Goal: Task Accomplishment & Management: Manage account settings

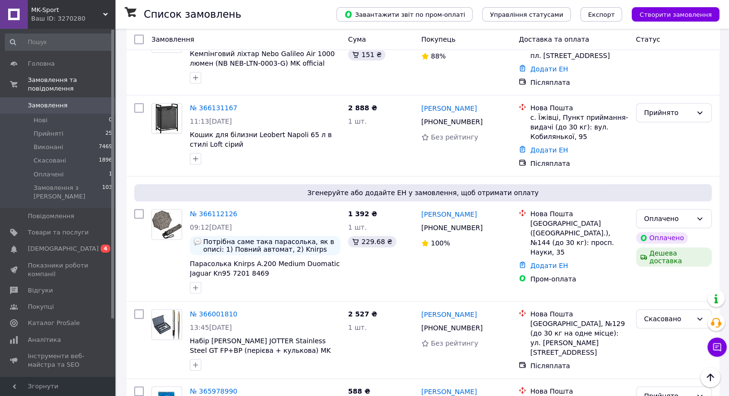
scroll to position [911, 0]
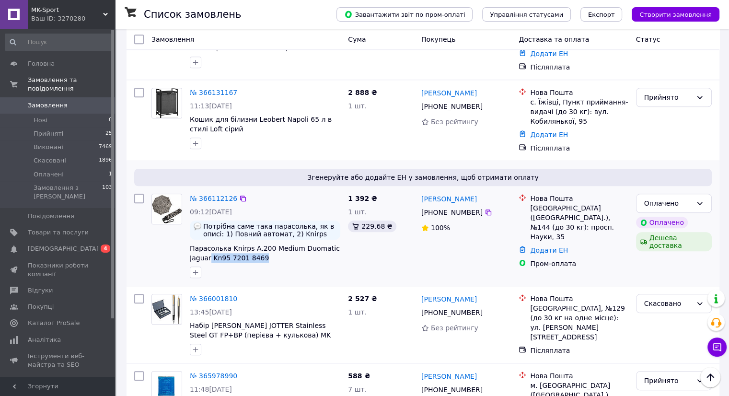
drag, startPoint x: 267, startPoint y: 216, endPoint x: 209, endPoint y: 223, distance: 59.4
click at [209, 223] on div "№ 366112126 09:12[DATE] Потрібна саме така парасолька, як в описі: 1) Повний ав…" at bounding box center [265, 236] width 158 height 92
copy span "Kn95 7201 8469"
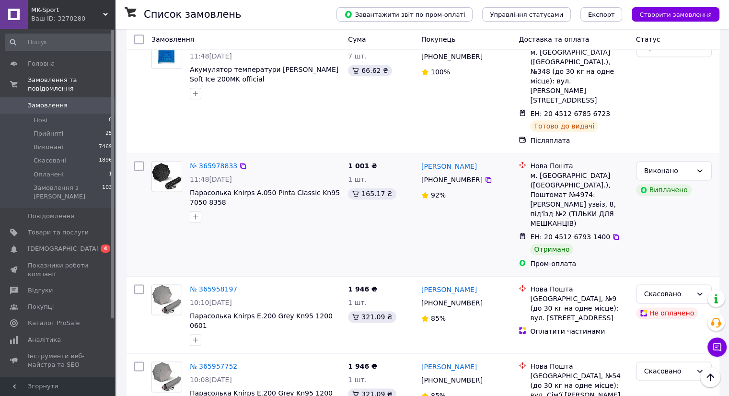
scroll to position [1246, 0]
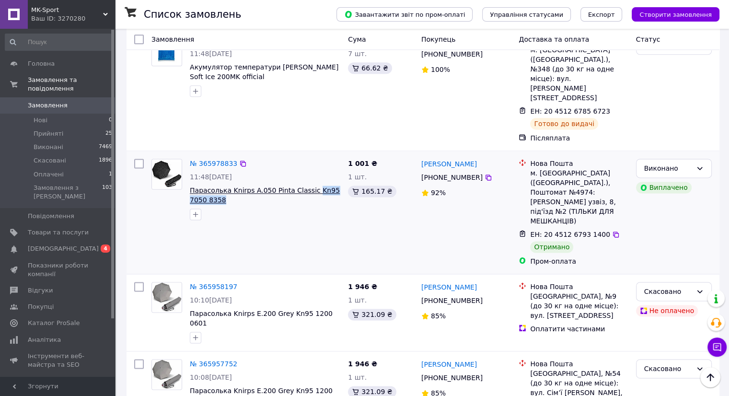
drag, startPoint x: 214, startPoint y: 133, endPoint x: 305, endPoint y: 123, distance: 91.6
click at [305, 186] on span "Парасолька Knirps A.050 Pinta Classic Kn95 7050 8358" at bounding box center [265, 195] width 151 height 19
copy span "Kn95 7050 8358"
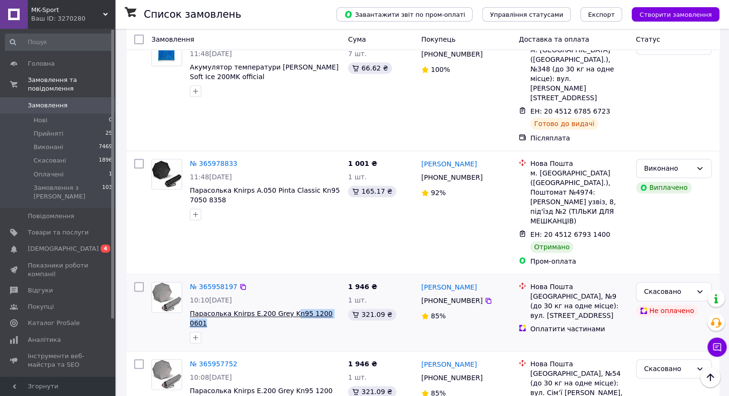
drag, startPoint x: 334, startPoint y: 227, endPoint x: 284, endPoint y: 231, distance: 50.0
click at [284, 309] on span "Парасолька Knirps E.200 Grey Kn95 1200 0601" at bounding box center [265, 318] width 151 height 19
click at [328, 295] on div "10:10[DATE]" at bounding box center [265, 300] width 151 height 10
drag, startPoint x: 334, startPoint y: 229, endPoint x: 329, endPoint y: 162, distance: 67.3
click at [285, 309] on span "Парасолька Knirps E.200 Grey Kn95 1200 0601" at bounding box center [265, 318] width 151 height 19
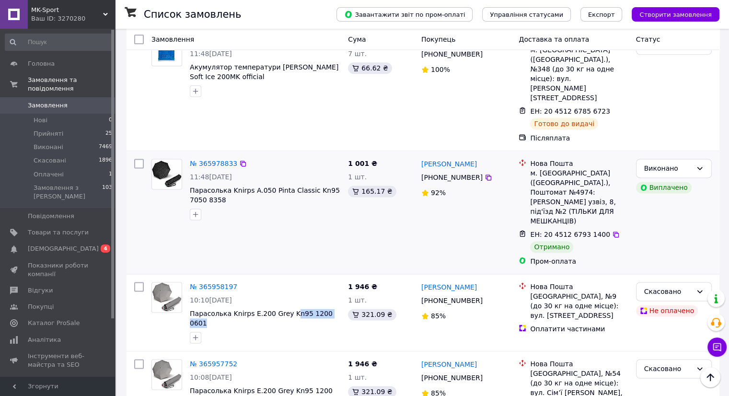
copy span "n95 1200 0601"
click at [323, 281] on div "№ 365958197" at bounding box center [265, 287] width 152 height 12
drag, startPoint x: 332, startPoint y: 223, endPoint x: 282, endPoint y: 229, distance: 50.2
click at [282, 309] on span "Парасолька Knirps E.200 Grey Kn95 1200 0601" at bounding box center [265, 318] width 151 height 19
copy span "Kn95 1200 0601"
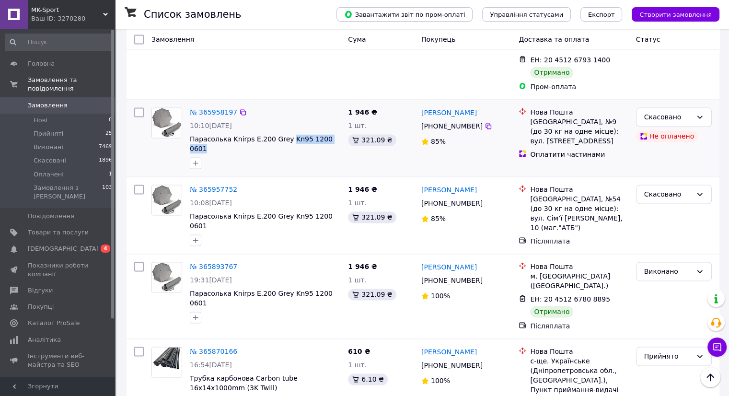
scroll to position [1479, 0]
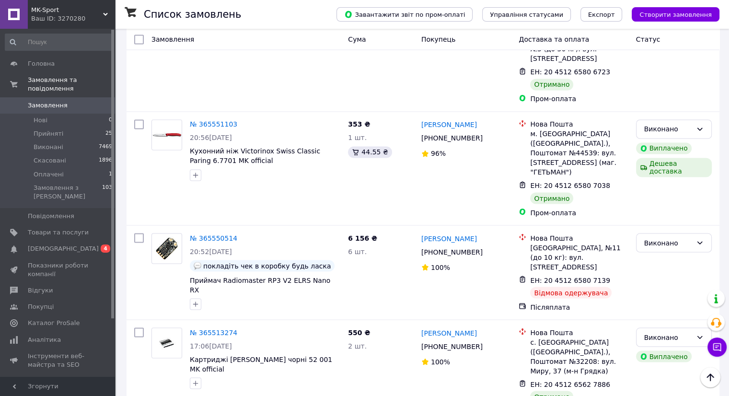
scroll to position [1632, 0]
click at [84, 257] on link "Показники роботи компанії" at bounding box center [59, 269] width 118 height 25
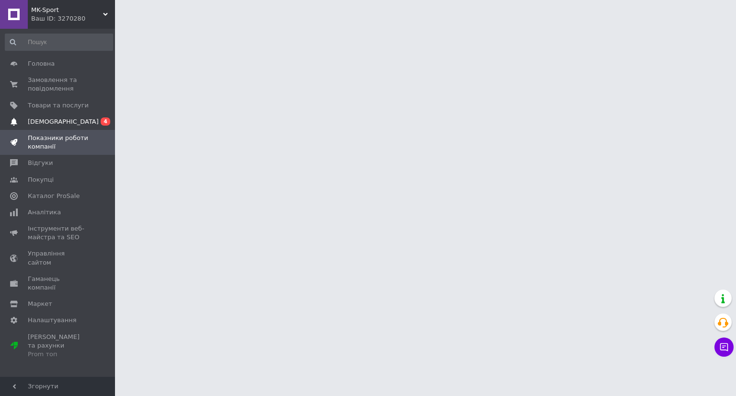
click at [90, 126] on link "[DEMOGRAPHIC_DATA] 0 4" at bounding box center [59, 122] width 118 height 16
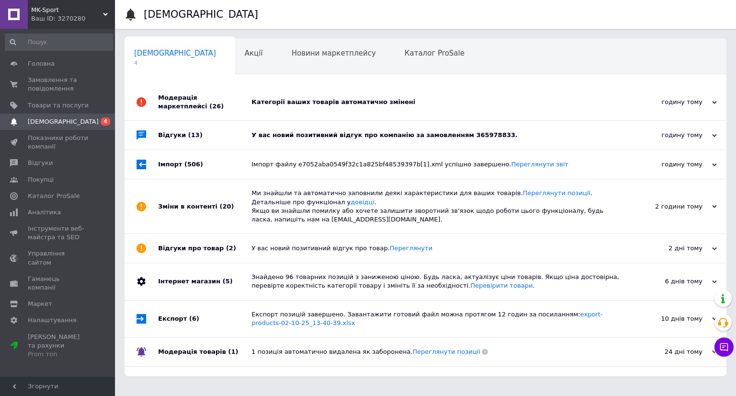
click at [222, 122] on div "Відгуки (13)" at bounding box center [204, 135] width 93 height 29
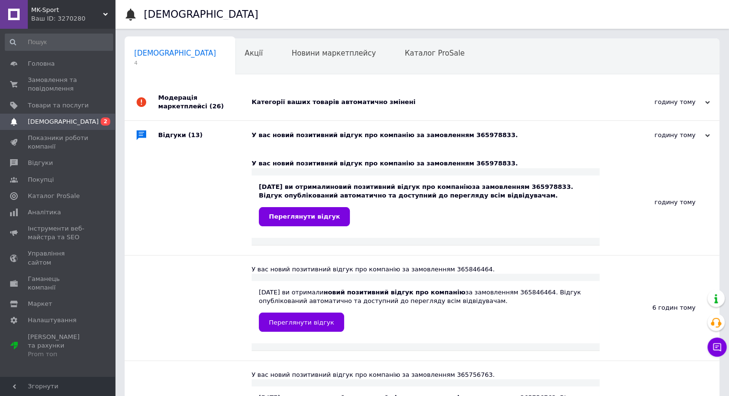
click at [217, 95] on div "Модерація маркетплейсі (26)" at bounding box center [204, 102] width 93 height 36
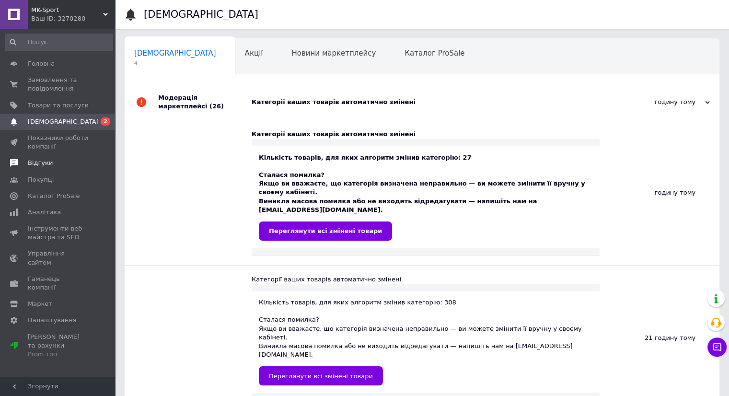
click at [25, 169] on link "Відгуки" at bounding box center [59, 163] width 118 height 16
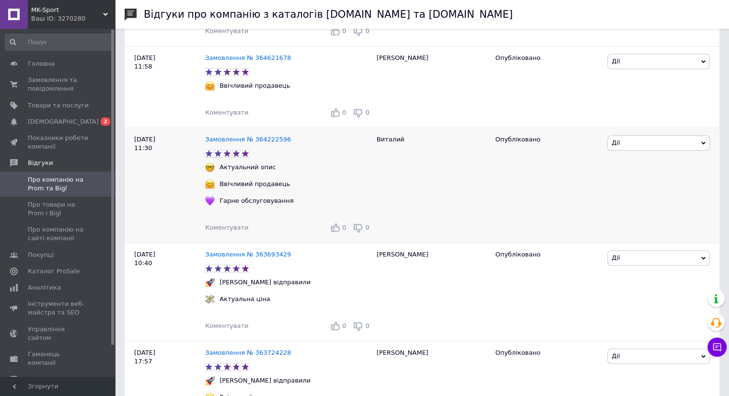
scroll to position [863, 0]
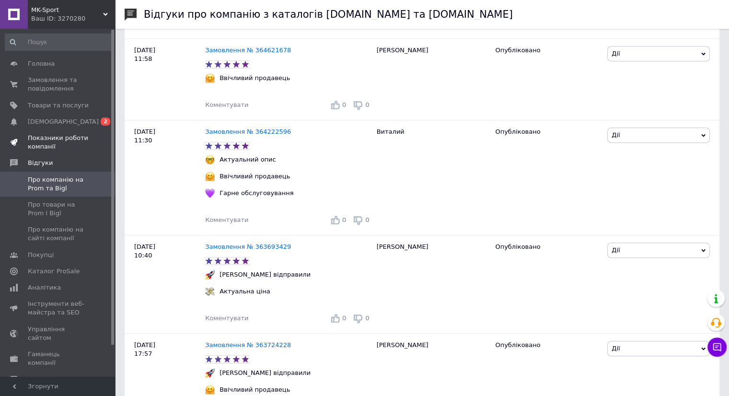
click at [87, 132] on link "Показники роботи компанії" at bounding box center [59, 142] width 118 height 25
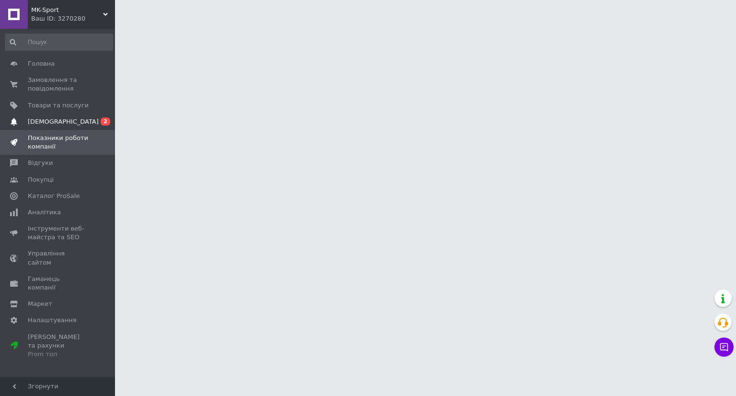
click at [87, 125] on span "[DEMOGRAPHIC_DATA]" at bounding box center [58, 121] width 61 height 9
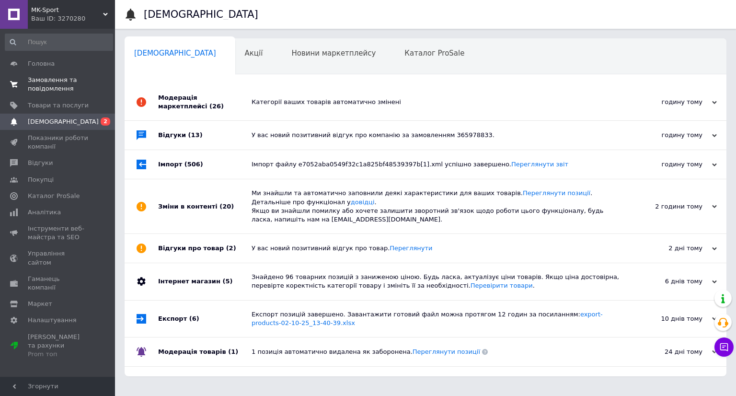
click at [49, 86] on span "Замовлення та повідомлення" at bounding box center [58, 84] width 61 height 17
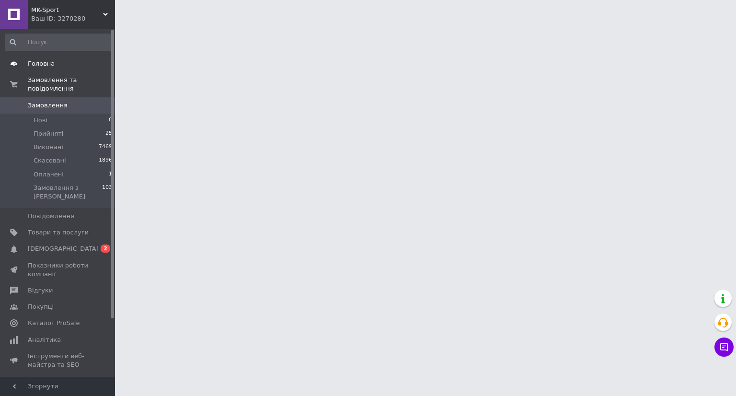
click at [49, 65] on span "Головна" at bounding box center [41, 63] width 27 height 9
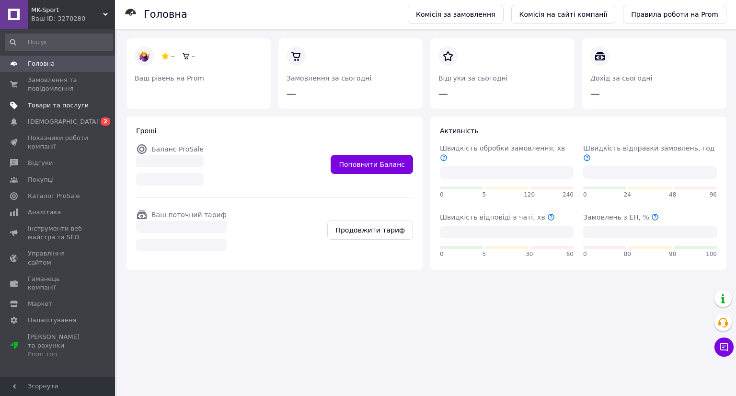
click at [48, 107] on span "Товари та послуги" at bounding box center [58, 105] width 61 height 9
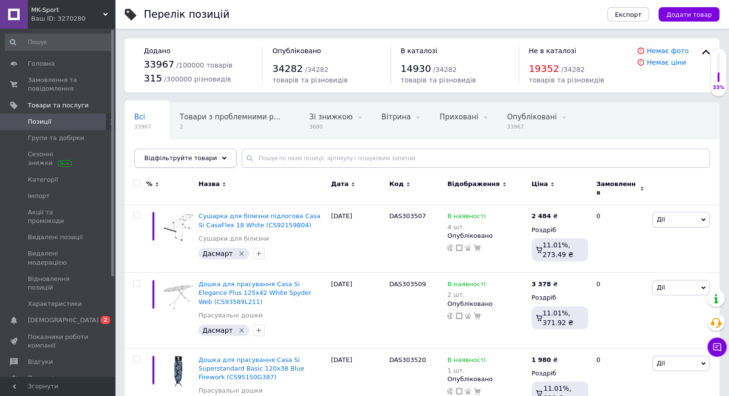
click at [196, 151] on div "Відфільтруйте товари" at bounding box center [185, 158] width 103 height 19
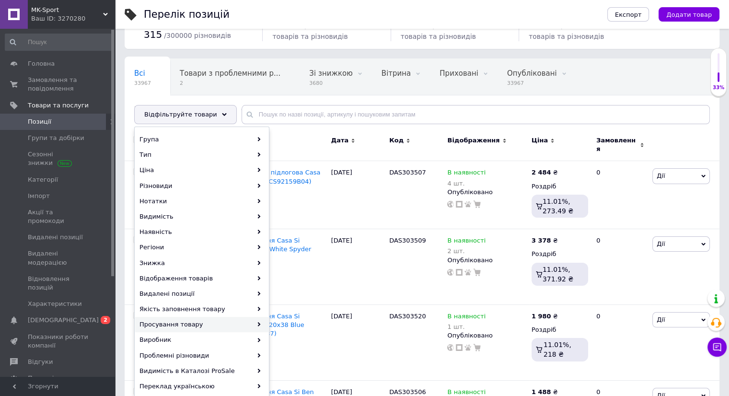
scroll to position [96, 0]
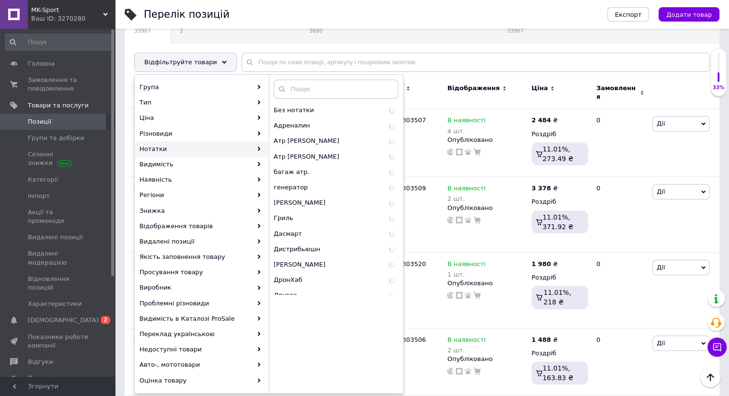
click at [200, 150] on div "Нотатки" at bounding box center [201, 148] width 133 height 15
click at [303, 123] on span "Адреналин" at bounding box center [313, 125] width 78 height 9
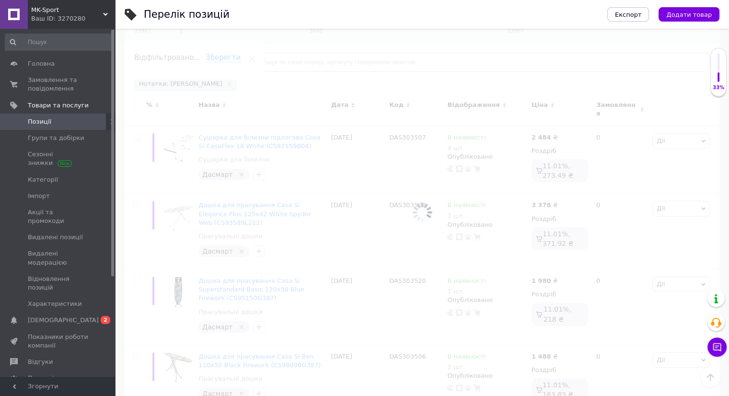
scroll to position [0, 150]
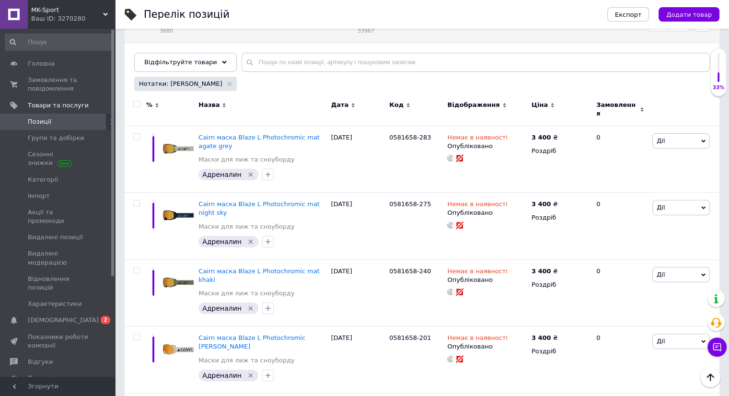
click at [550, 104] on icon at bounding box center [552, 105] width 4 height 4
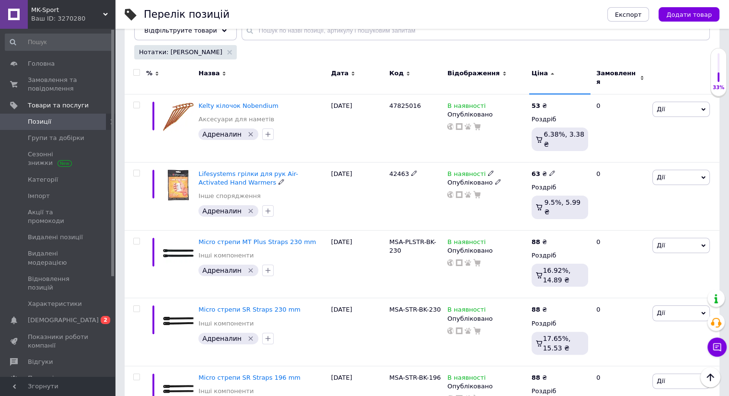
scroll to position [144, 0]
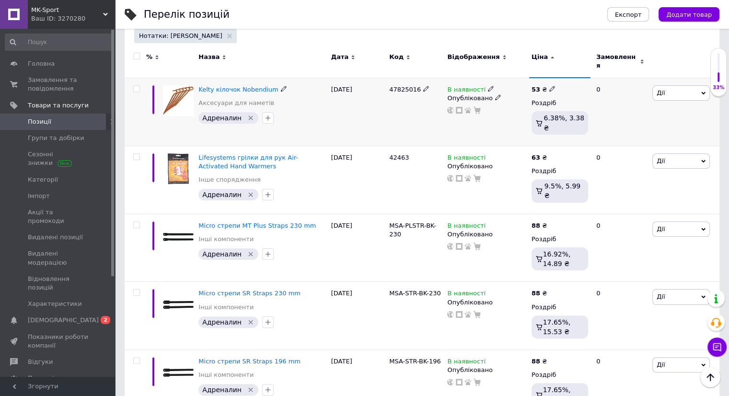
click at [135, 86] on input "checkbox" at bounding box center [136, 89] width 6 height 6
checkbox input "true"
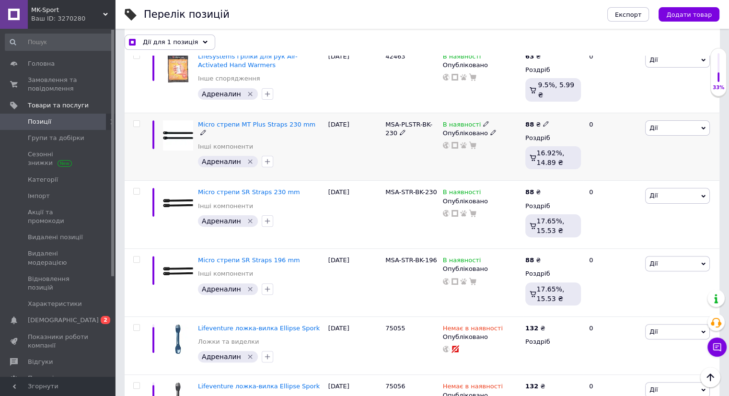
scroll to position [240, 0]
click at [136, 120] on input "checkbox" at bounding box center [136, 123] width 6 height 6
checkbox input "true"
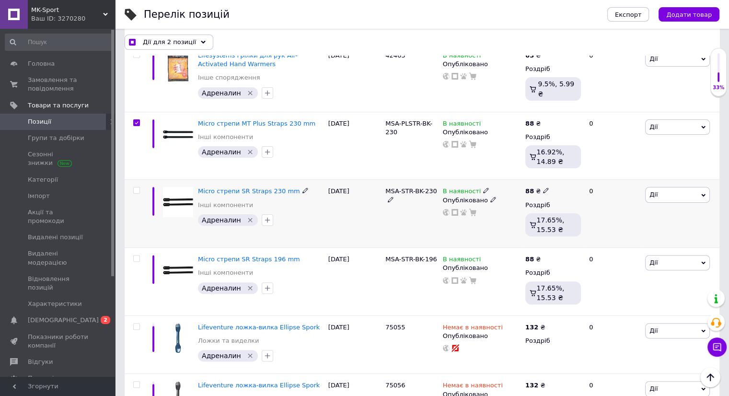
click at [138, 188] on input "checkbox" at bounding box center [136, 190] width 6 height 6
checkbox input "true"
click at [139, 256] on input "checkbox" at bounding box center [136, 259] width 6 height 6
checkbox input "true"
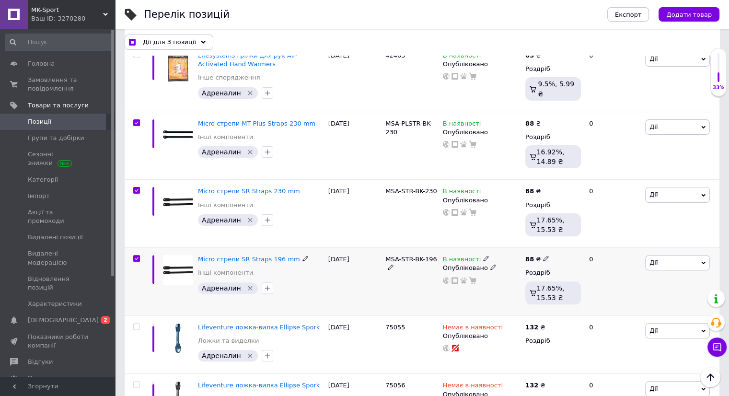
checkbox input "true"
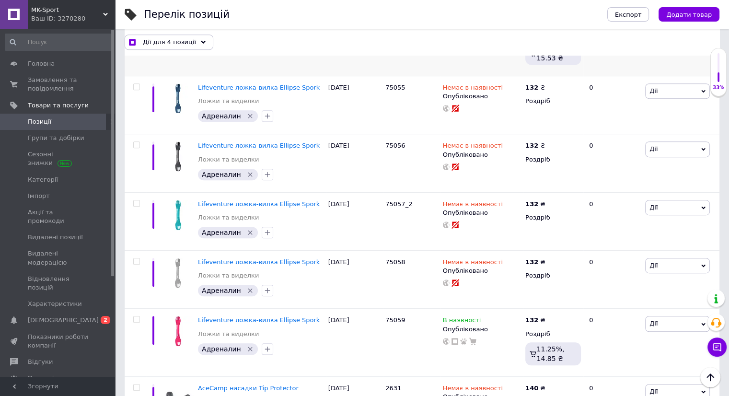
scroll to position [623, 0]
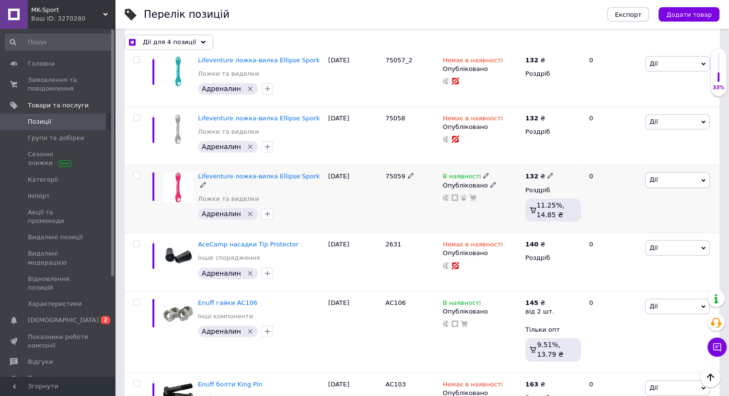
click at [140, 173] on span at bounding box center [136, 175] width 7 height 7
click at [140, 173] on input "checkbox" at bounding box center [136, 176] width 6 height 6
checkbox input "true"
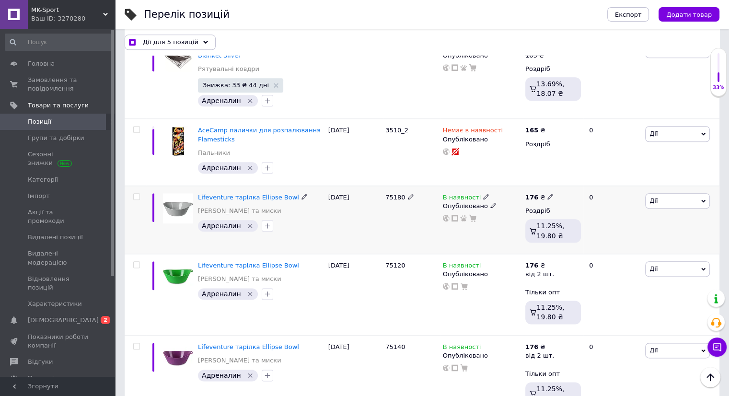
scroll to position [1151, 0]
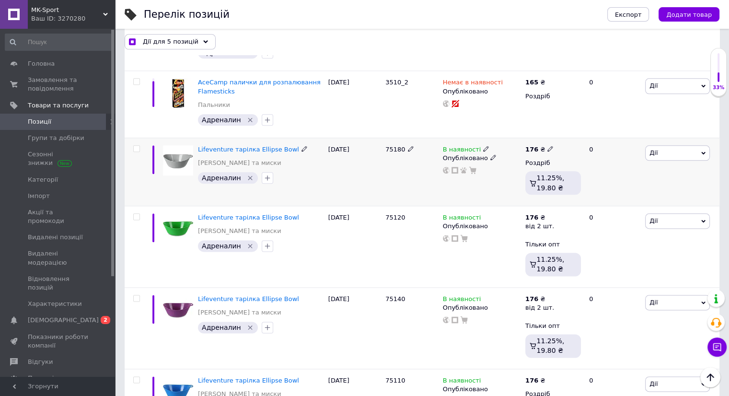
click at [136, 146] on input "checkbox" at bounding box center [136, 149] width 6 height 6
checkbox input "true"
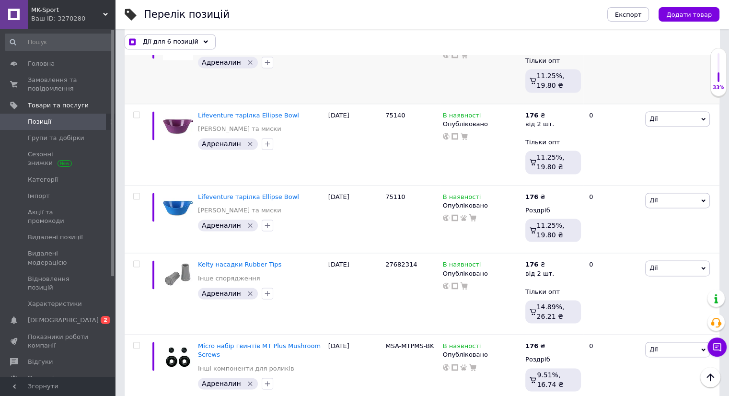
scroll to position [1342, 0]
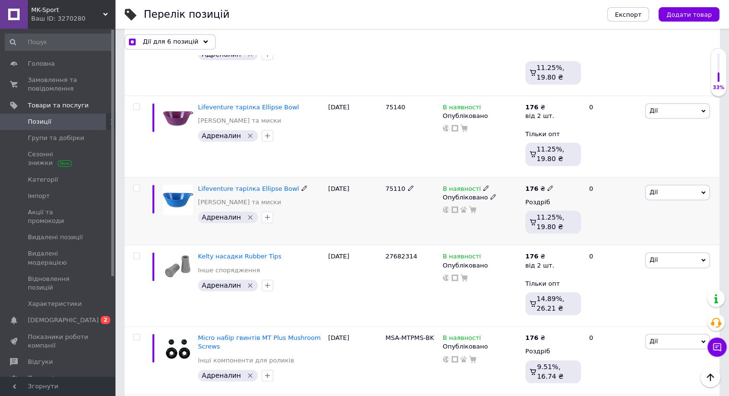
click at [139, 185] on input "checkbox" at bounding box center [136, 188] width 6 height 6
checkbox input "true"
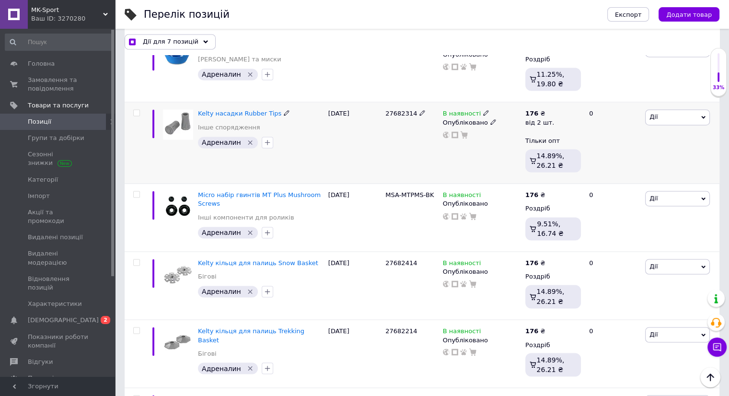
scroll to position [1486, 0]
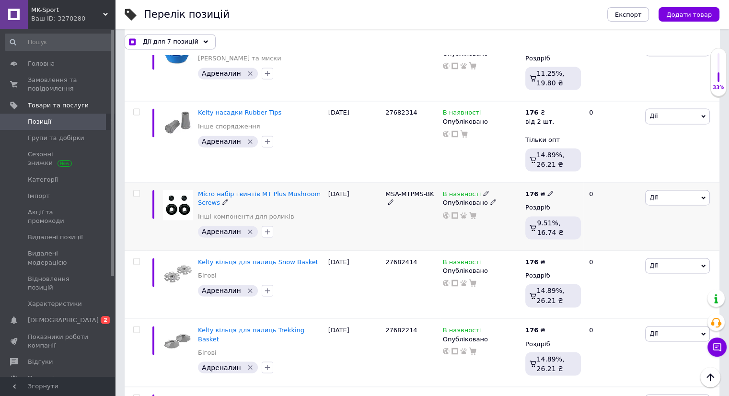
click at [135, 190] on input "checkbox" at bounding box center [136, 193] width 6 height 6
checkbox input "true"
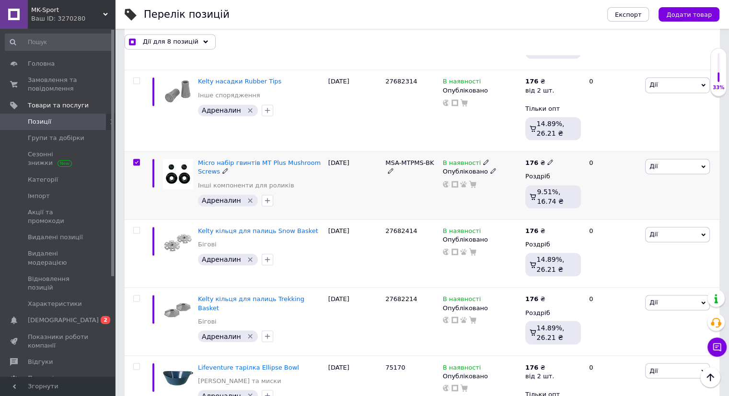
scroll to position [1582, 0]
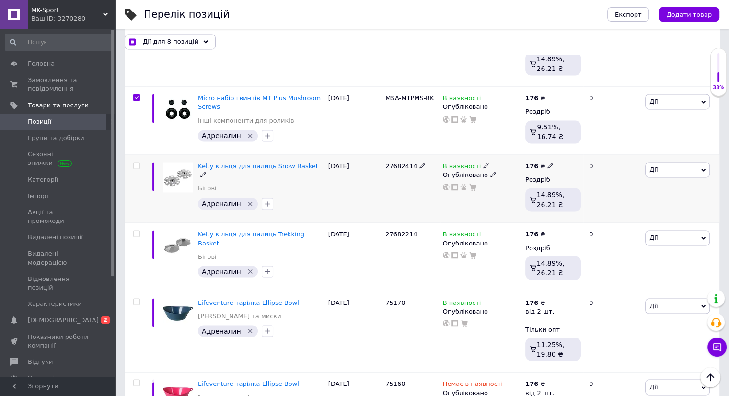
click at [135, 163] on input "checkbox" at bounding box center [136, 166] width 6 height 6
checkbox input "true"
click at [136, 231] on input "checkbox" at bounding box center [136, 234] width 6 height 6
checkbox input "true"
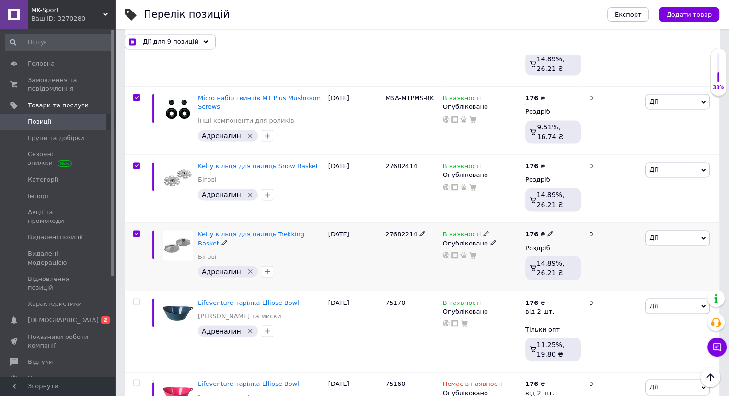
checkbox input "true"
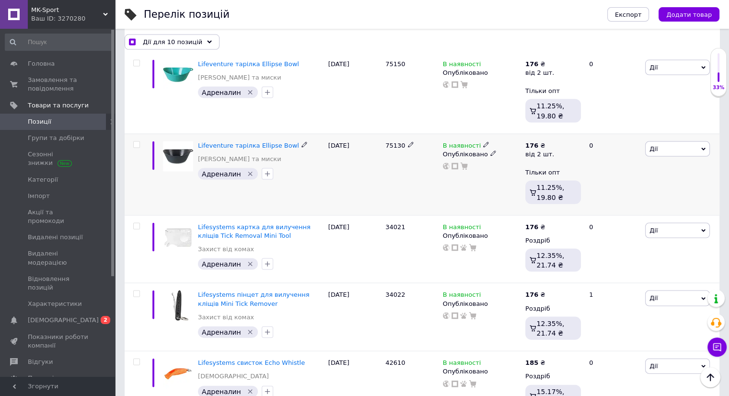
scroll to position [1965, 0]
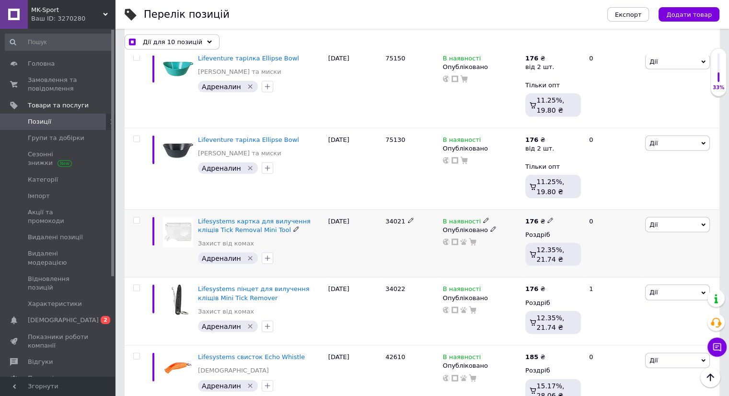
click at [137, 218] on input "checkbox" at bounding box center [136, 221] width 6 height 6
checkbox input "true"
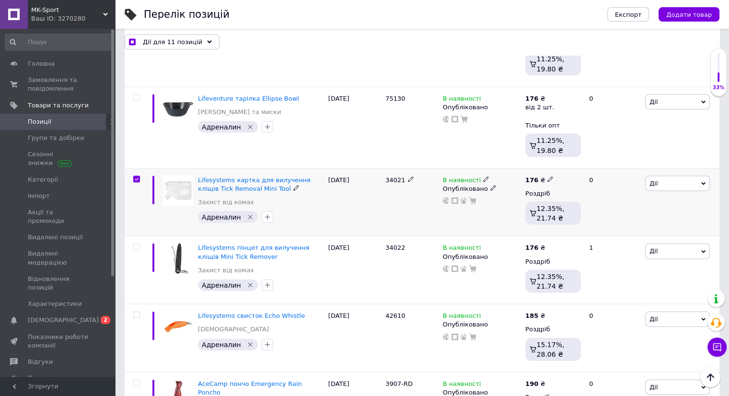
scroll to position [2061, 0]
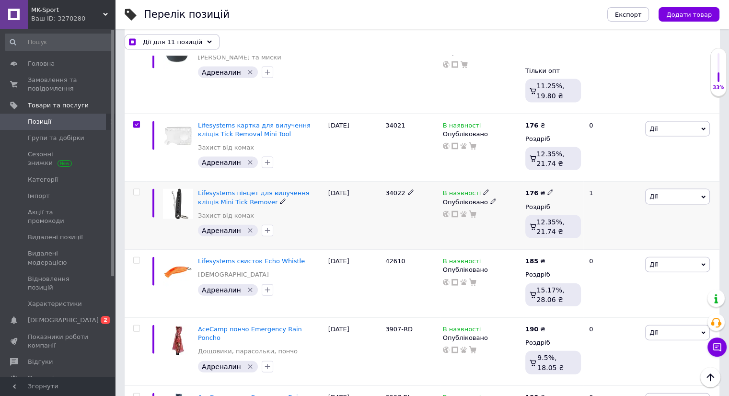
click at [135, 189] on input "checkbox" at bounding box center [136, 192] width 6 height 6
checkbox input "true"
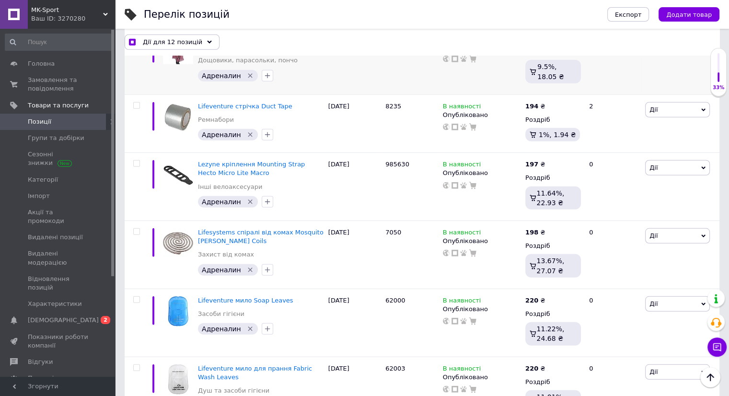
scroll to position [2637, 0]
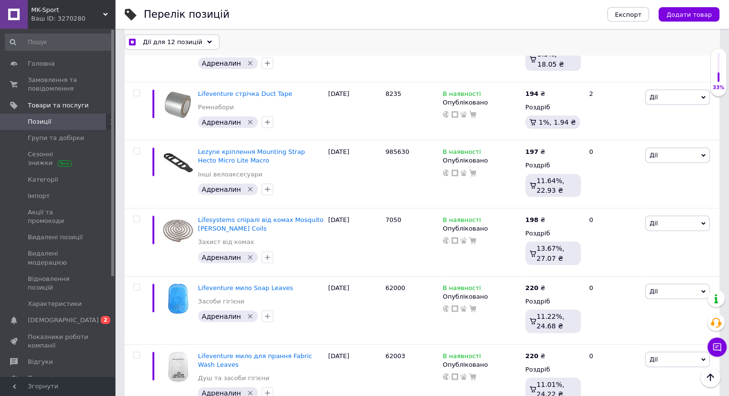
click at [153, 42] on span "Дії для 12 позицій" at bounding box center [172, 41] width 59 height 9
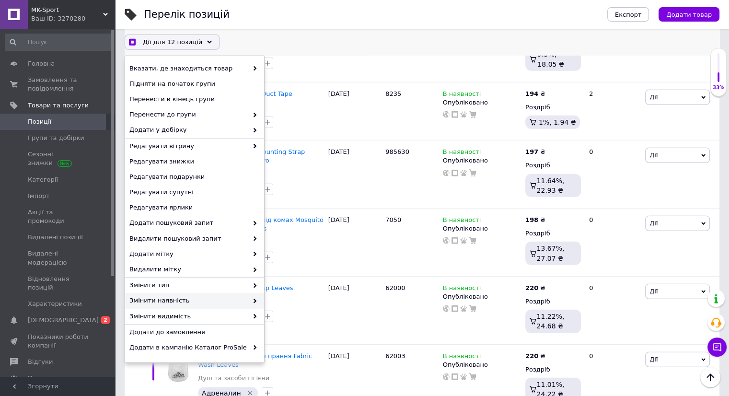
click at [180, 298] on span "Змінити наявність" at bounding box center [188, 300] width 118 height 9
click at [254, 300] on use at bounding box center [255, 301] width 3 height 5
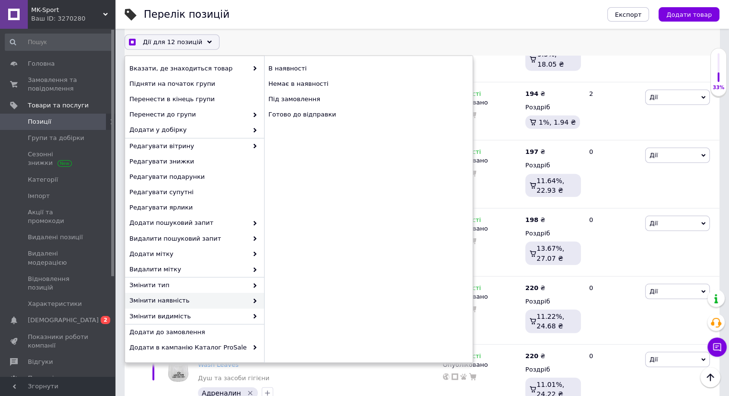
click at [255, 300] on div "Змінити наявність" at bounding box center [194, 300] width 139 height 15
checkbox input "true"
click at [301, 83] on div "Немає в наявності" at bounding box center [368, 83] width 209 height 15
checkbox input "false"
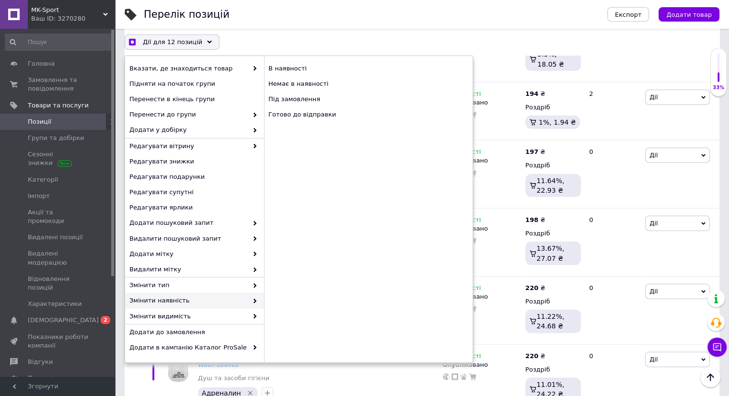
checkbox input "false"
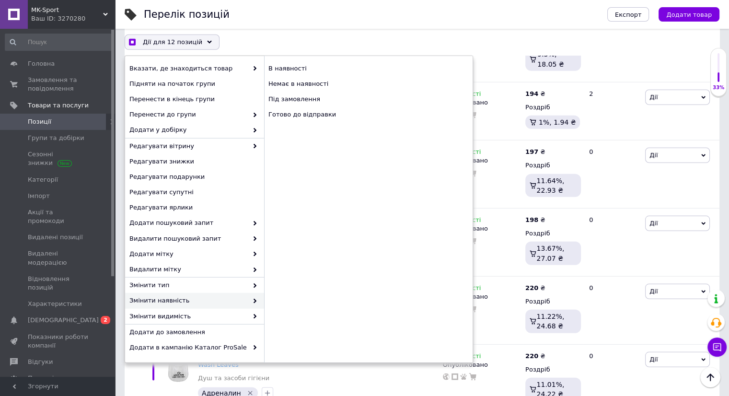
checkbox input "false"
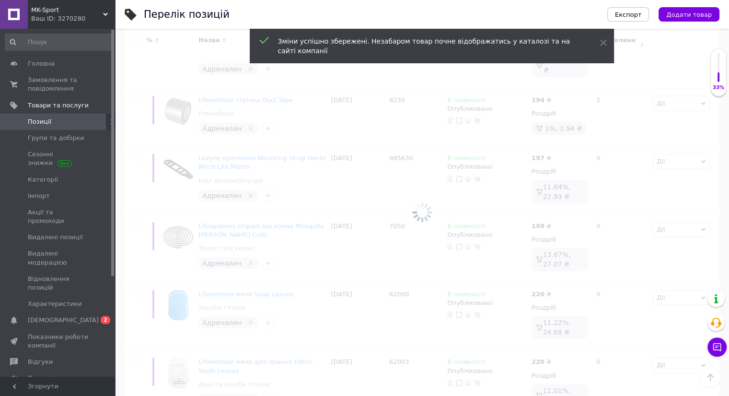
scroll to position [2598, 0]
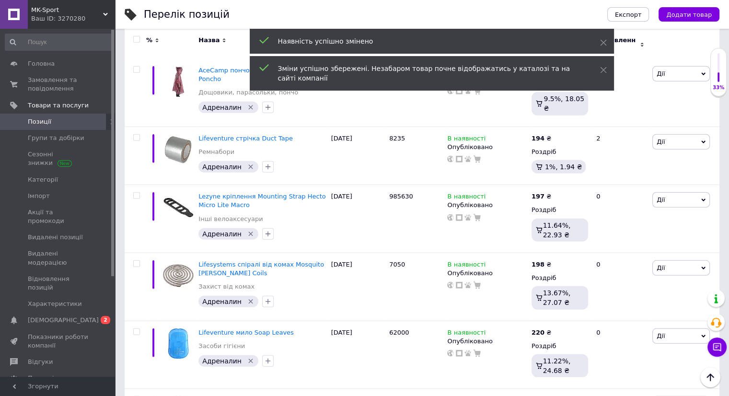
click at [35, 121] on span "Позиції" at bounding box center [39, 121] width 23 height 9
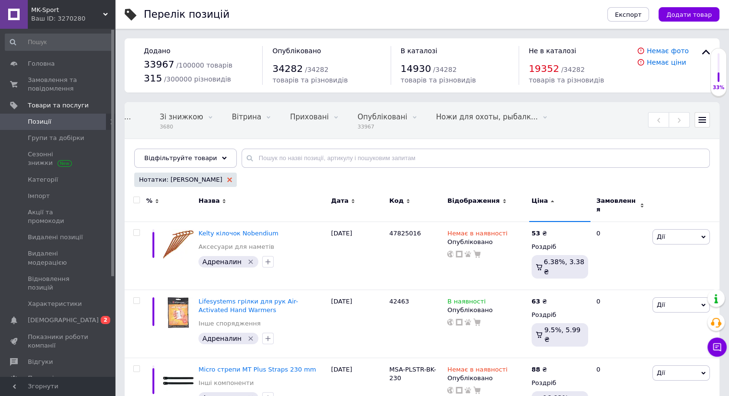
click at [227, 179] on use at bounding box center [229, 179] width 5 height 5
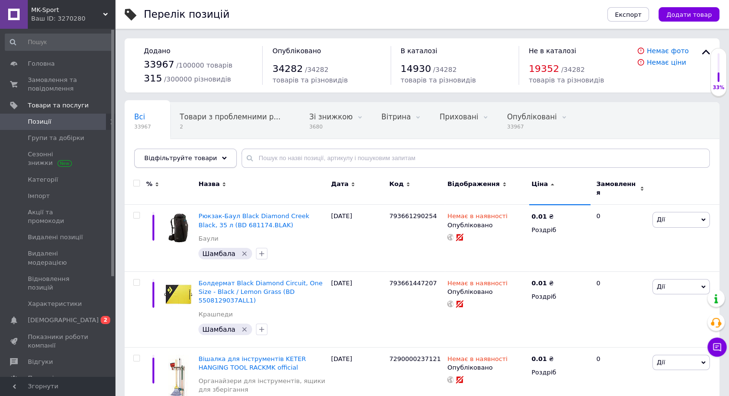
click at [183, 159] on span "Відфільтруйте товари" at bounding box center [180, 157] width 73 height 7
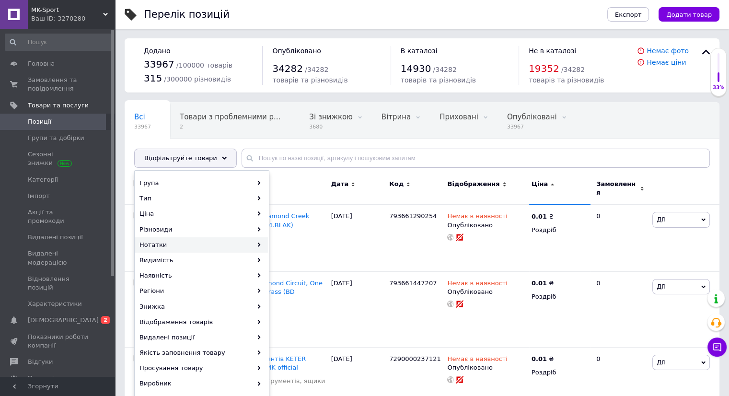
click at [176, 241] on div "Нотатки" at bounding box center [201, 244] width 133 height 15
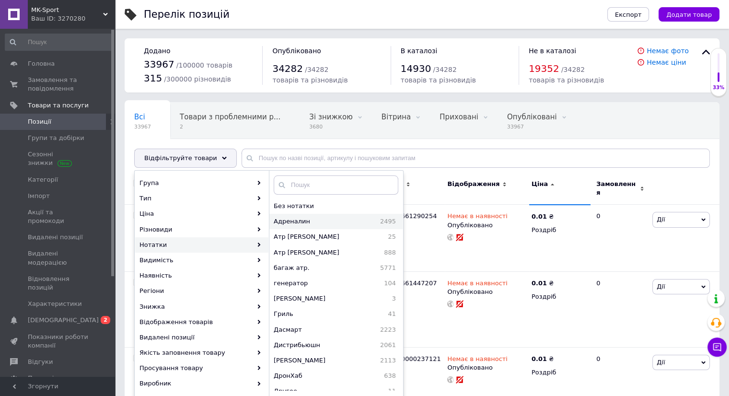
click at [286, 219] on span "Адреналин" at bounding box center [313, 221] width 78 height 9
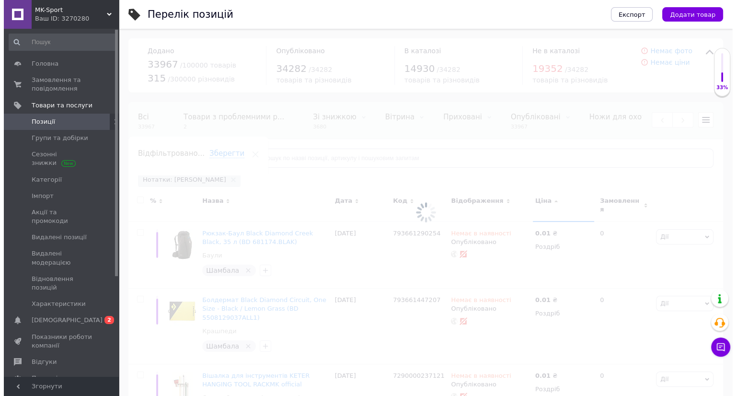
scroll to position [0, 150]
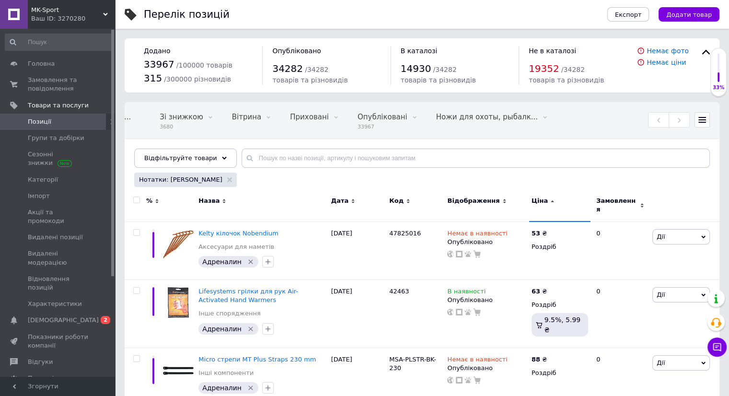
click at [195, 154] on span "Відфільтруйте товари" at bounding box center [180, 157] width 73 height 7
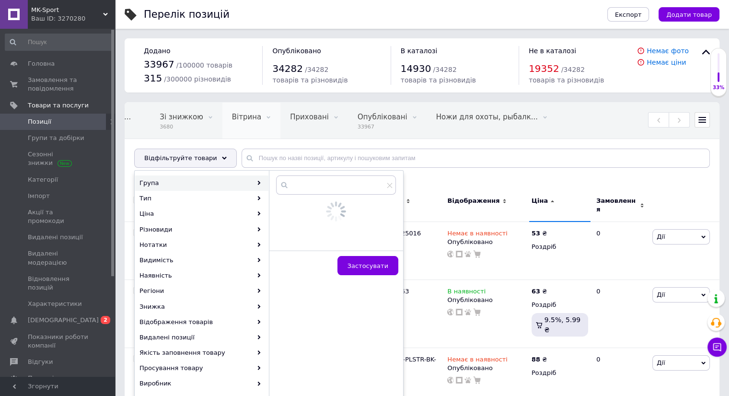
click at [233, 135] on div "Вітрина 0" at bounding box center [251, 121] width 58 height 36
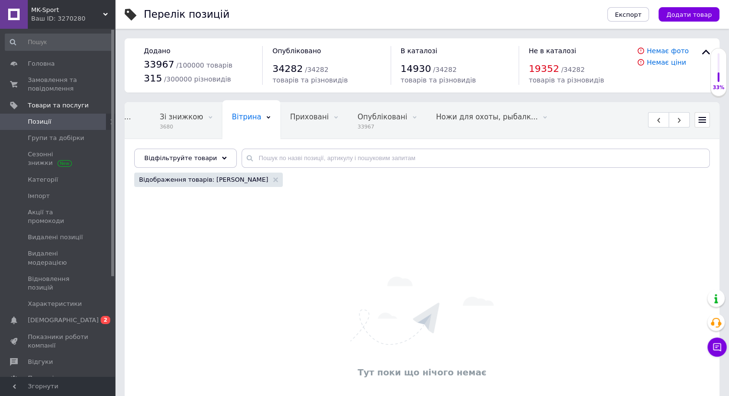
click at [236, 183] on div "Відображення товарів: [PERSON_NAME]" at bounding box center [208, 180] width 149 height 14
click at [273, 179] on icon at bounding box center [275, 179] width 5 height 5
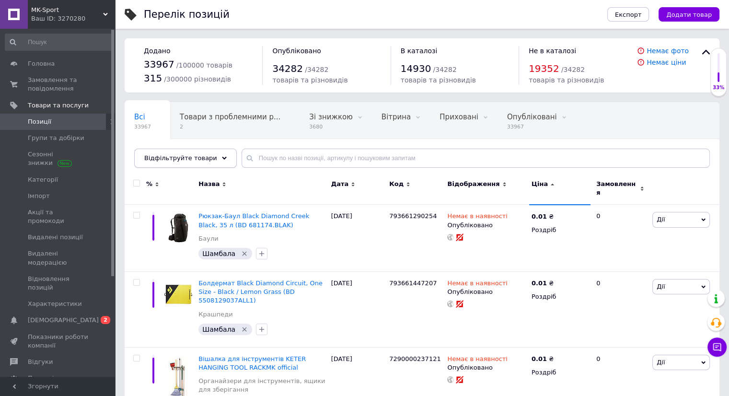
click at [207, 159] on div "Відфільтруйте товари" at bounding box center [185, 158] width 103 height 19
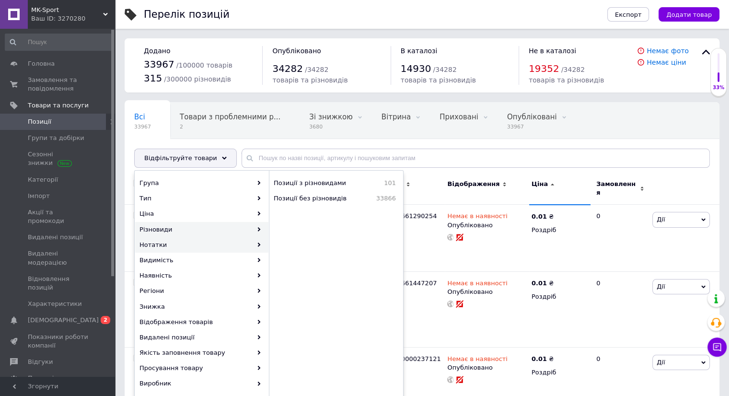
click at [183, 248] on div "Нотатки" at bounding box center [201, 244] width 133 height 15
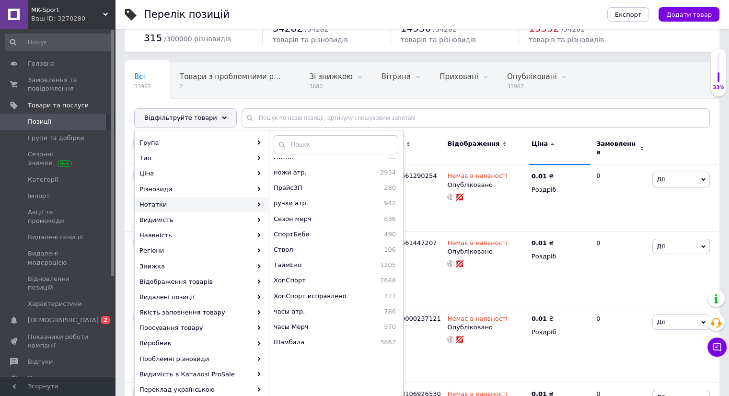
scroll to position [96, 0]
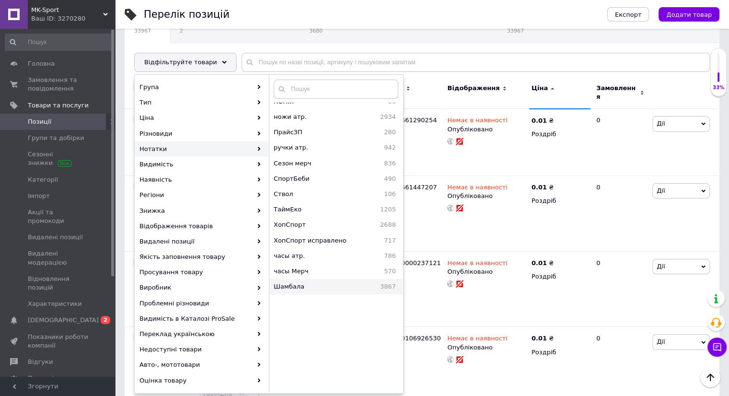
click at [303, 288] on span "Шамбала" at bounding box center [310, 286] width 73 height 9
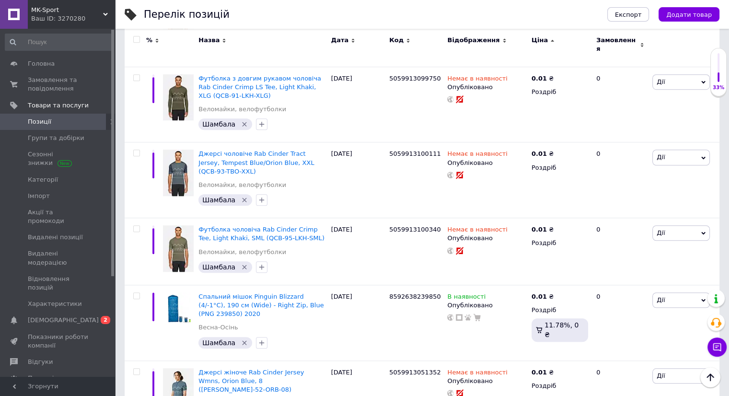
scroll to position [4171, 0]
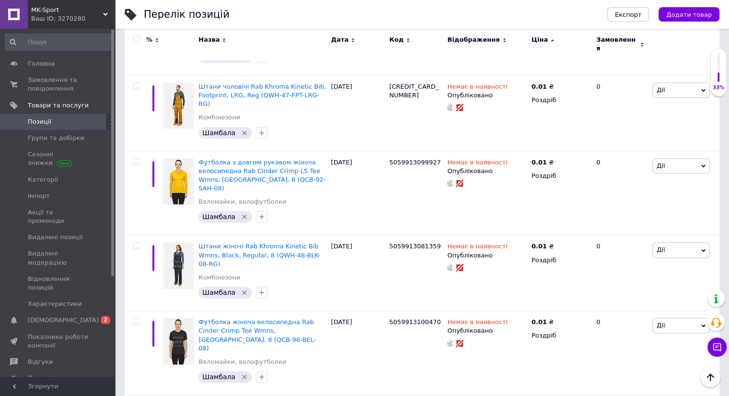
scroll to position [4794, 0]
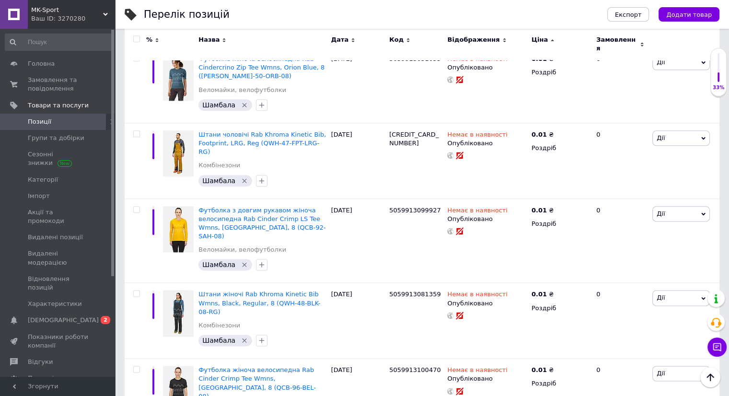
checkbox input "true"
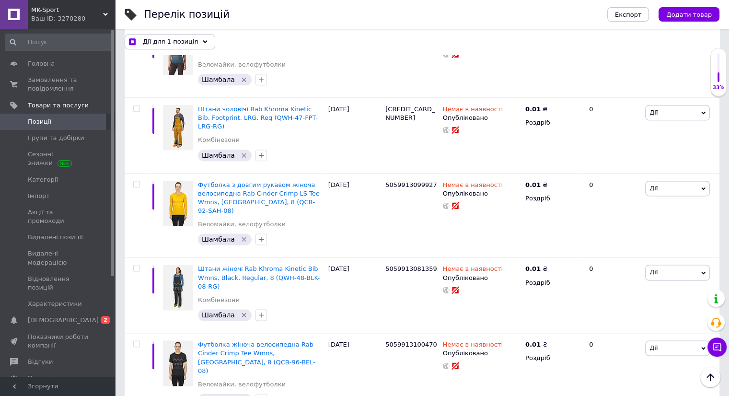
scroll to position [4937, 0]
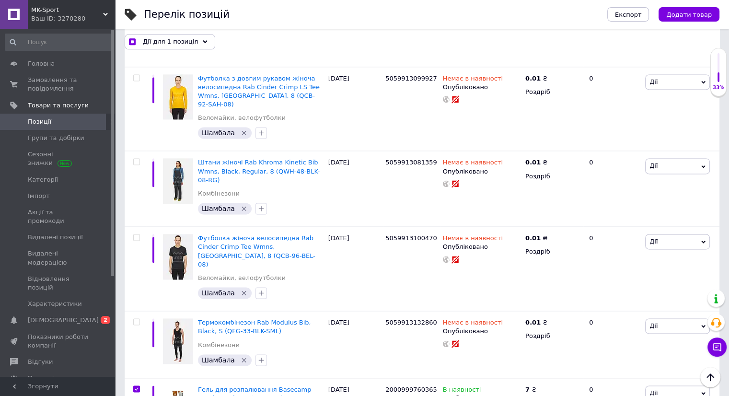
checkbox input "true"
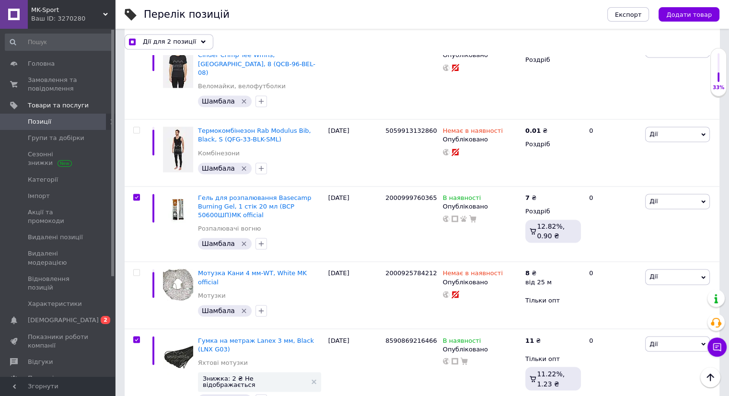
scroll to position [5177, 0]
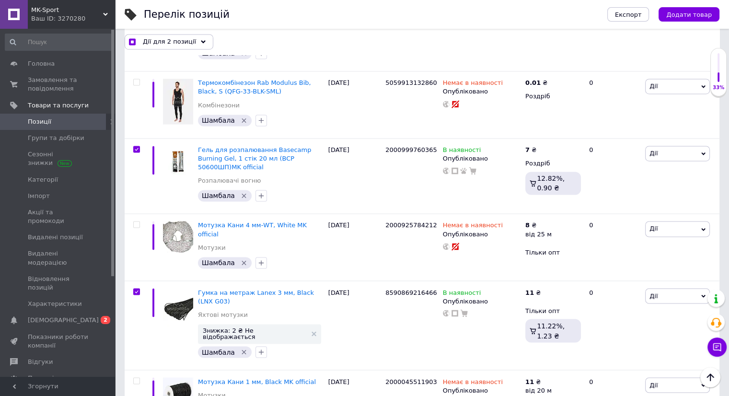
checkbox input "true"
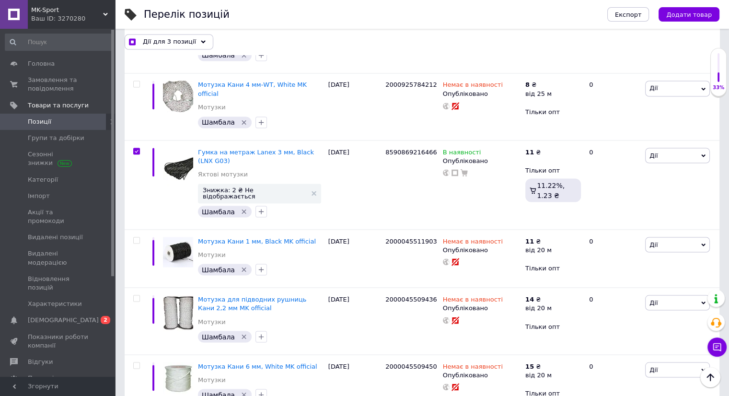
scroll to position [5321, 0]
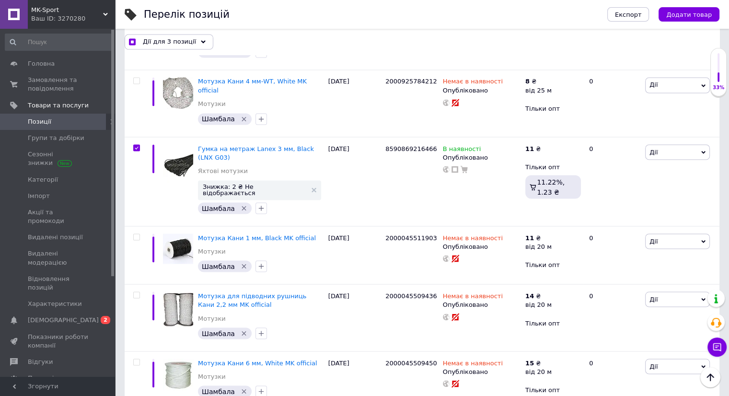
checkbox input "true"
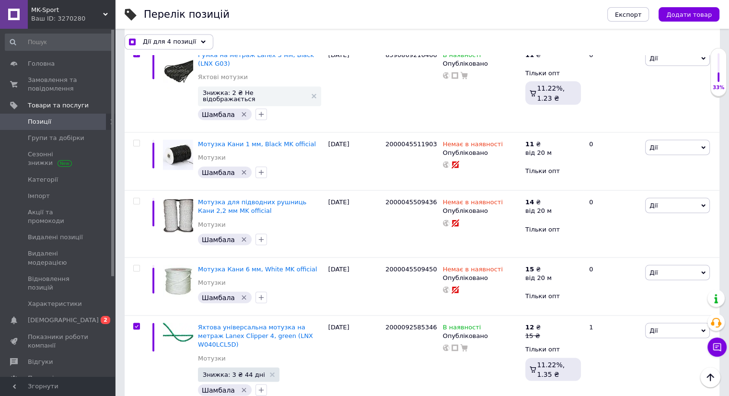
scroll to position [5417, 0]
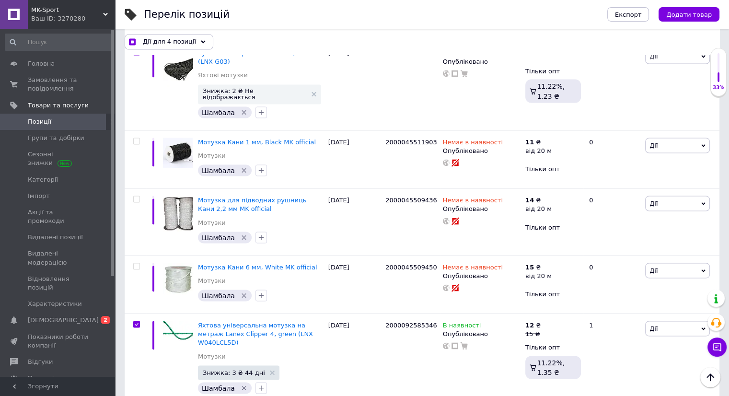
checkbox input "true"
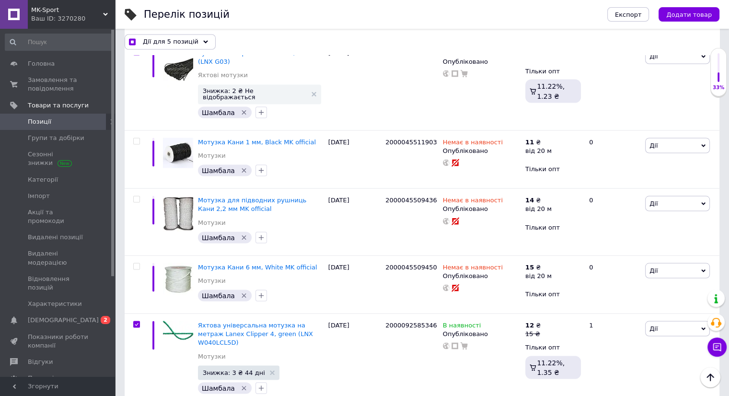
checkbox input "true"
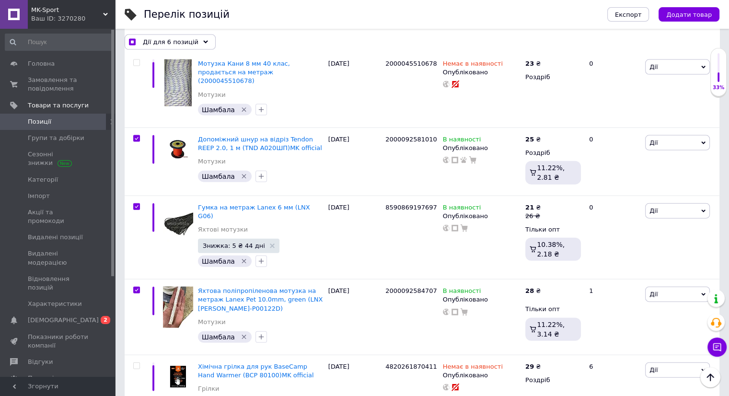
scroll to position [5800, 0]
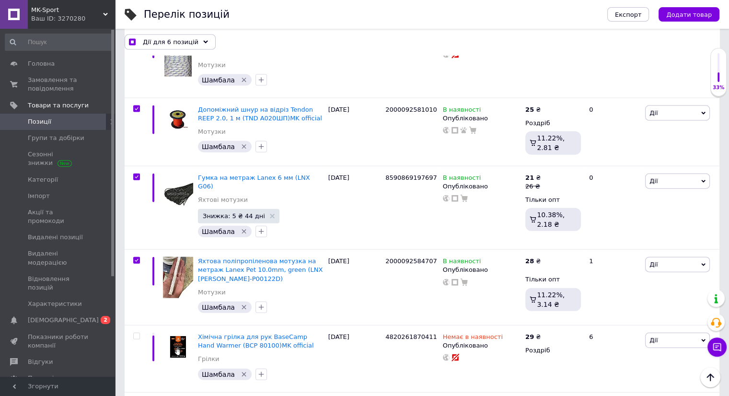
checkbox input "true"
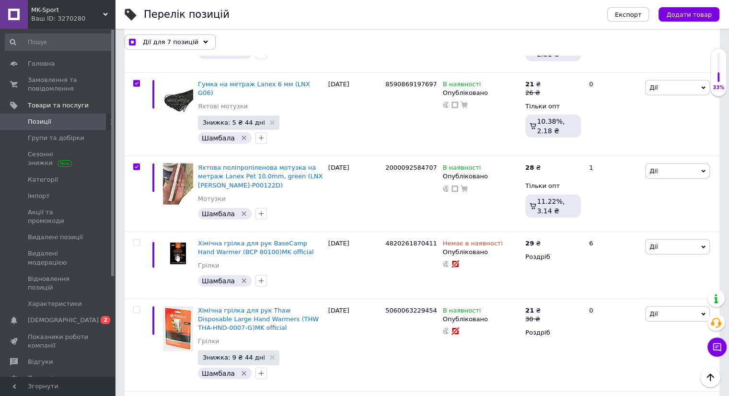
scroll to position [5944, 0]
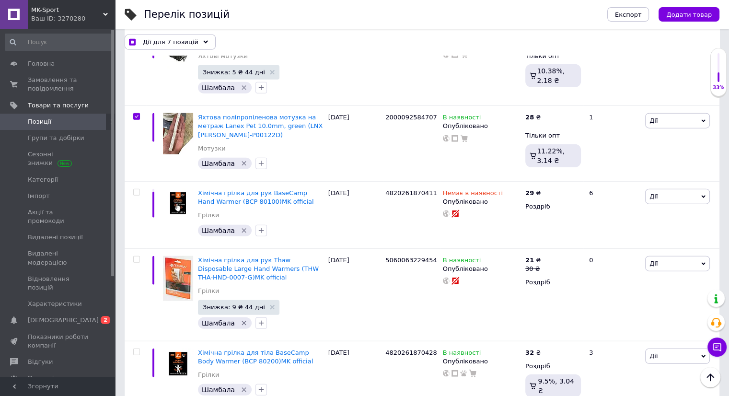
checkbox input "true"
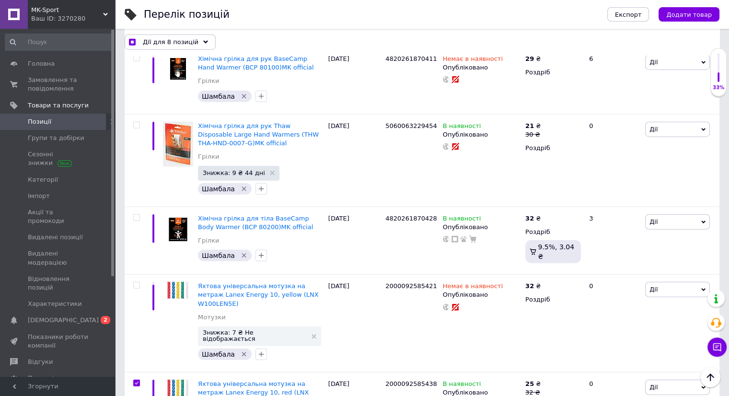
scroll to position [6088, 0]
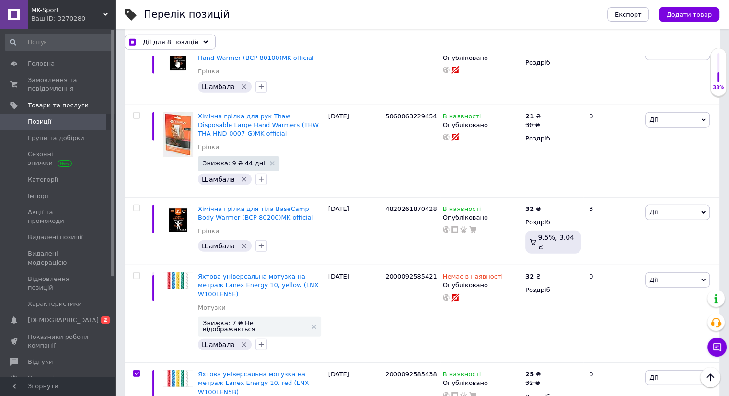
drag, startPoint x: 137, startPoint y: 121, endPoint x: 137, endPoint y: 139, distance: 17.3
checkbox input "true"
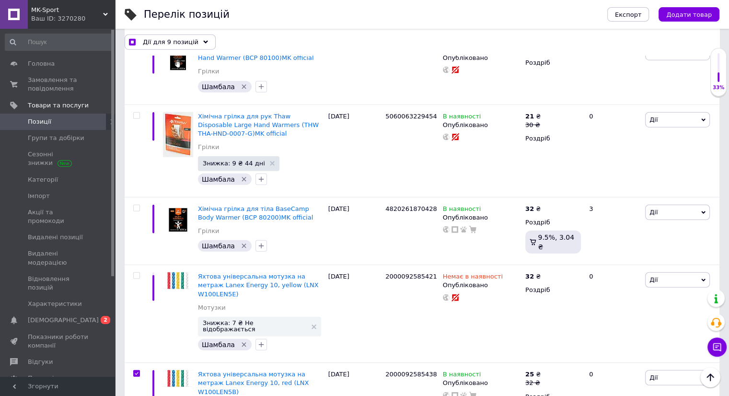
checkbox input "true"
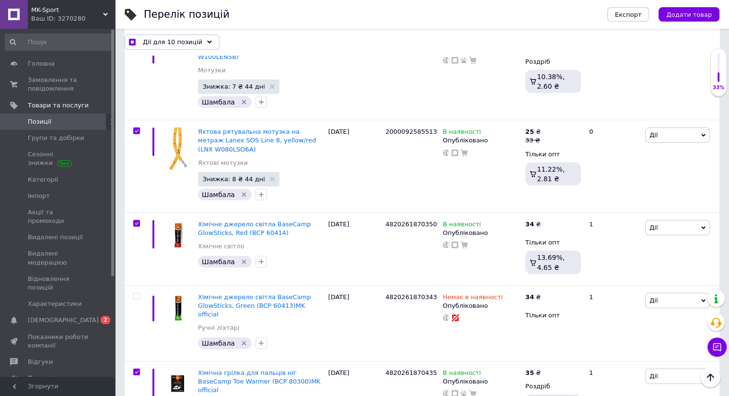
scroll to position [6423, 0]
checkbox input "true"
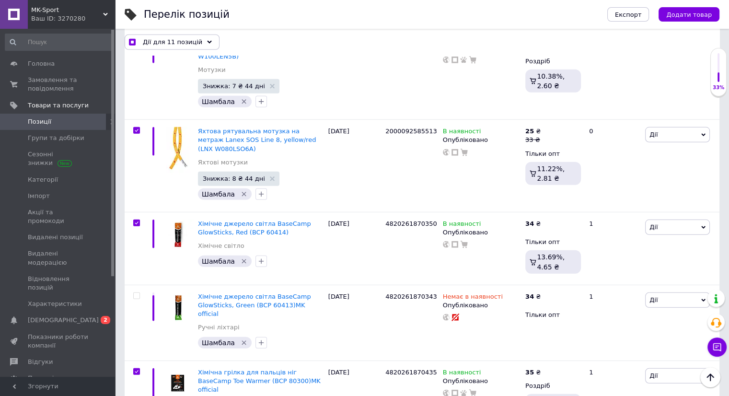
checkbox input "true"
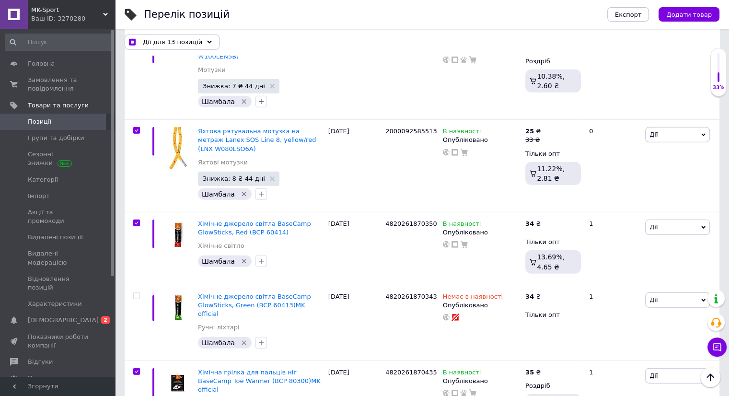
checkbox input "false"
checkbox input "true"
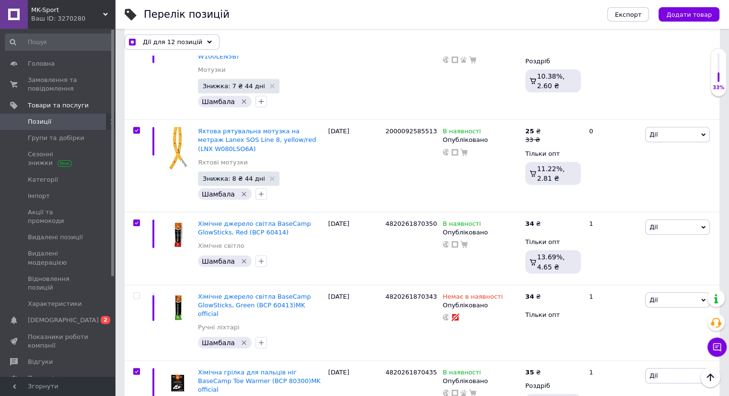
checkbox input "true"
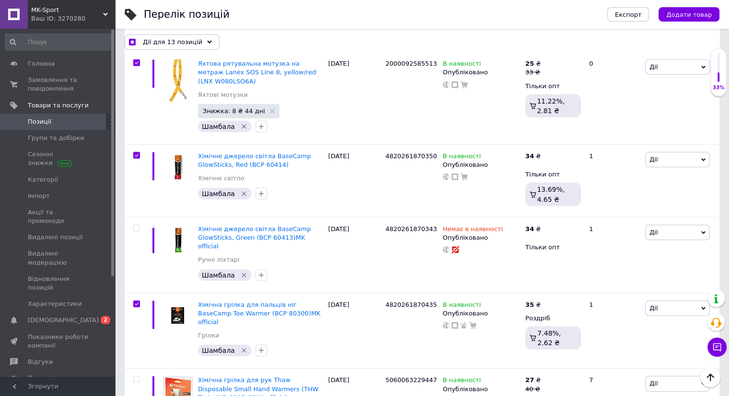
scroll to position [6615, 0]
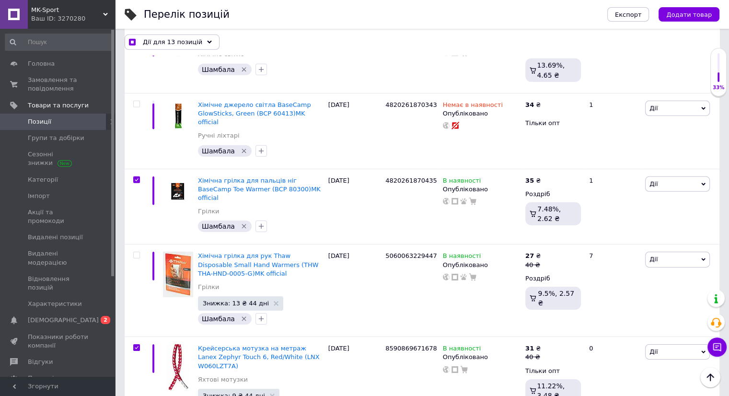
checkbox input "true"
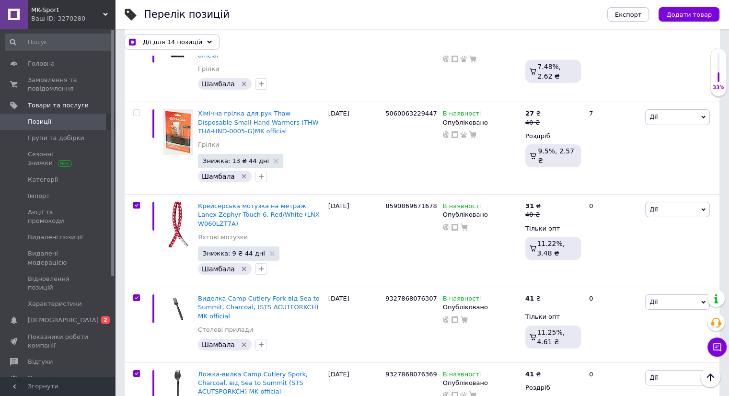
scroll to position [6759, 0]
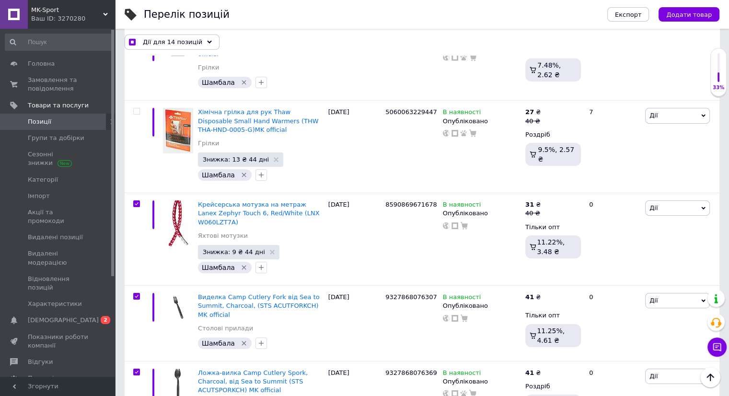
checkbox input "true"
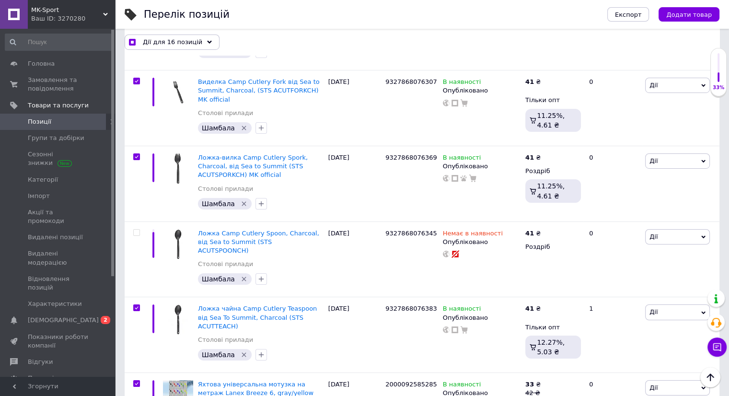
scroll to position [6986, 0]
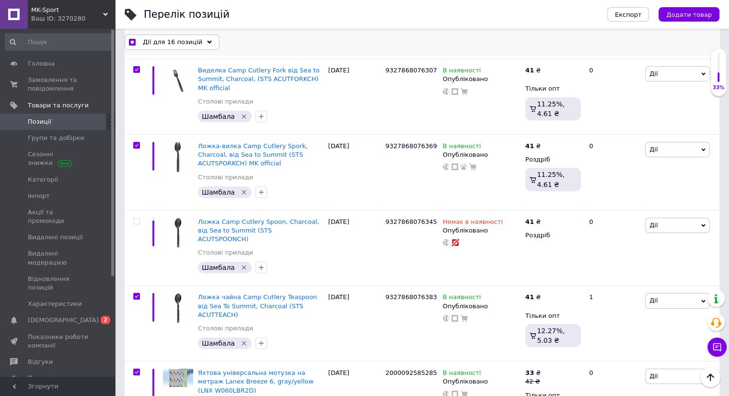
click at [179, 44] on span "Дії для 16 позицій" at bounding box center [172, 41] width 59 height 9
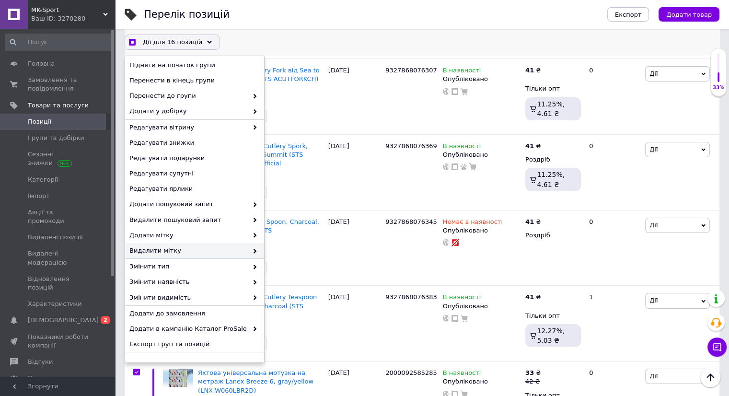
scroll to position [29, 0]
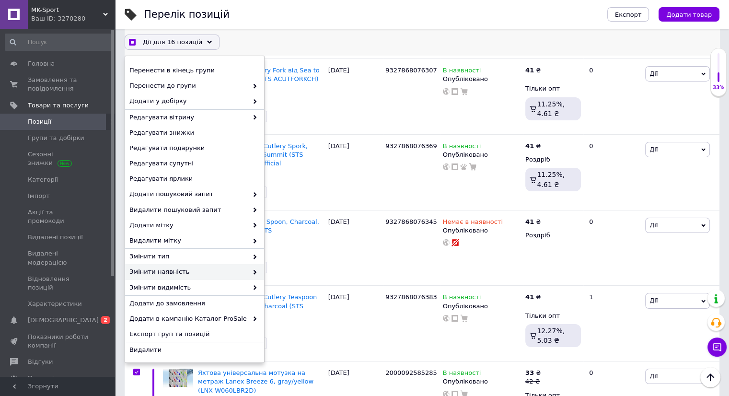
click at [190, 272] on span "Змінити наявність" at bounding box center [188, 271] width 118 height 9
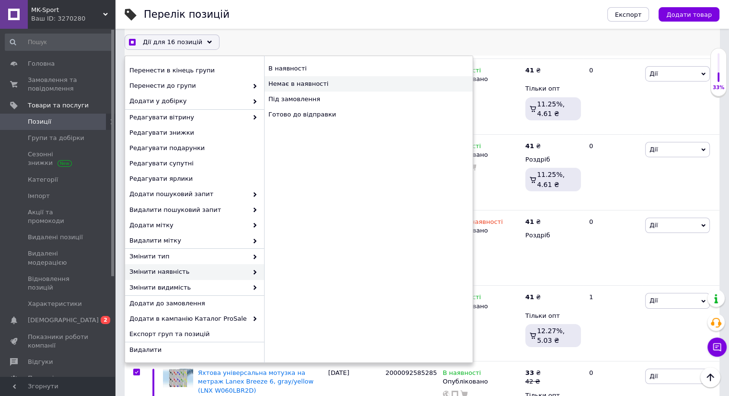
click at [307, 85] on div "Немає в наявності" at bounding box center [368, 83] width 209 height 15
checkbox input "true"
checkbox input "false"
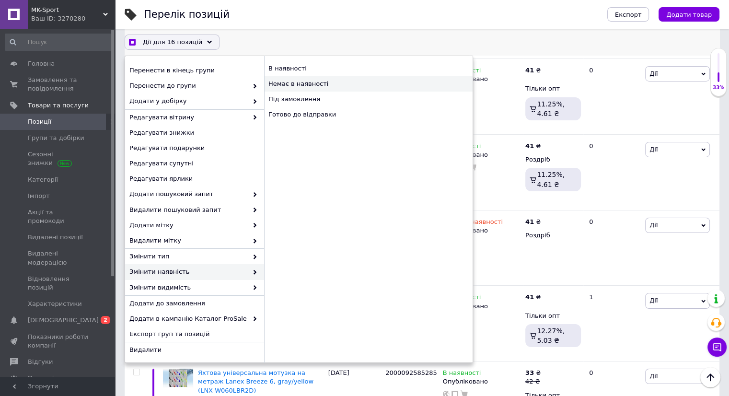
checkbox input "false"
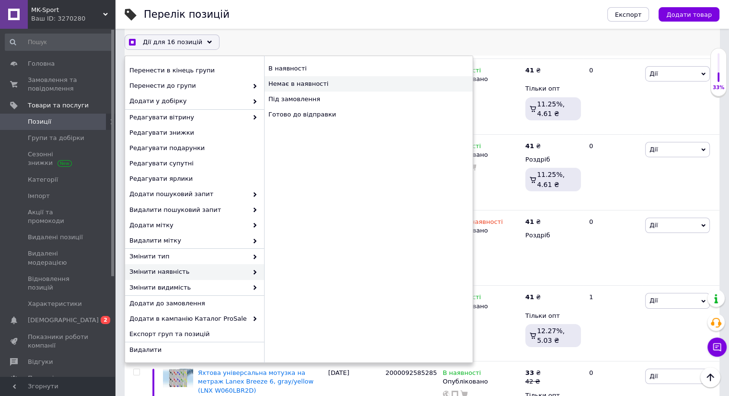
checkbox input "false"
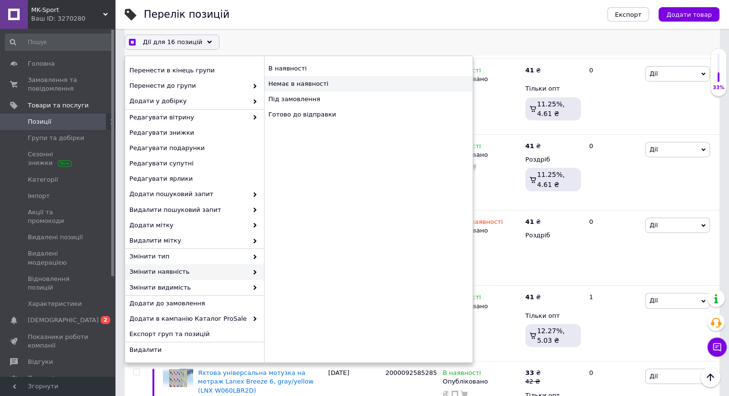
checkbox input "false"
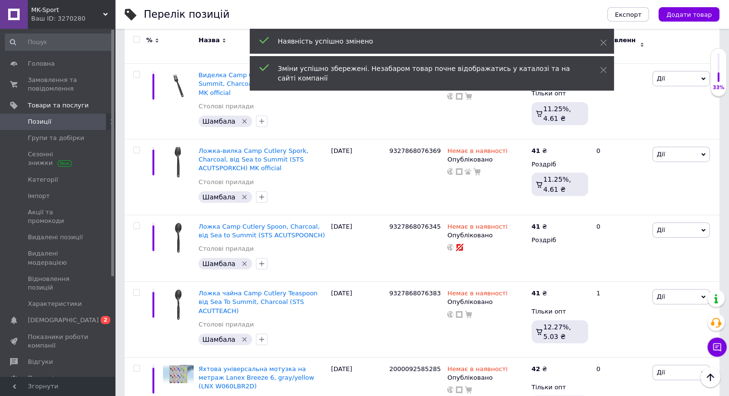
scroll to position [6957, 0]
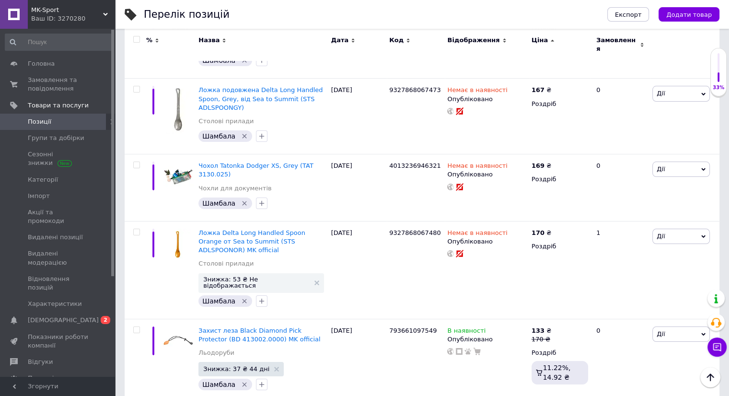
scroll to position [7351, 0]
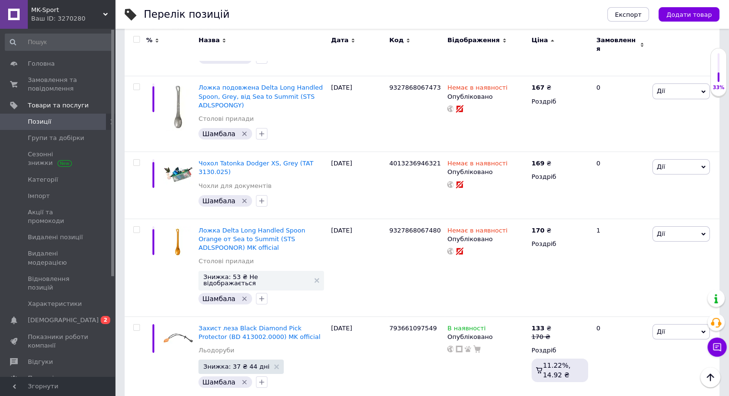
click at [136, 38] on input "checkbox" at bounding box center [136, 39] width 6 height 6
checkbox input "true"
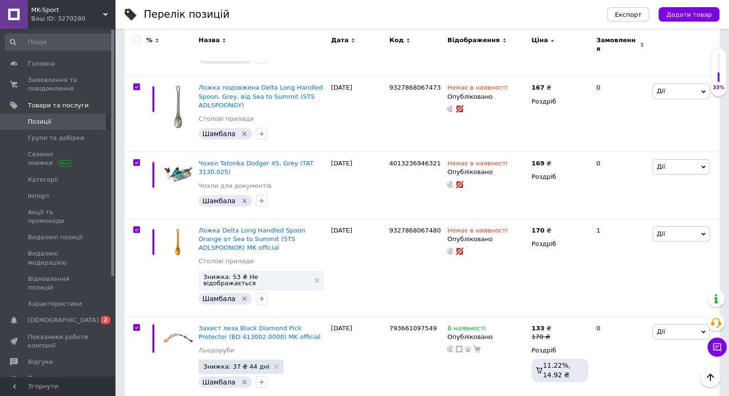
checkbox input "true"
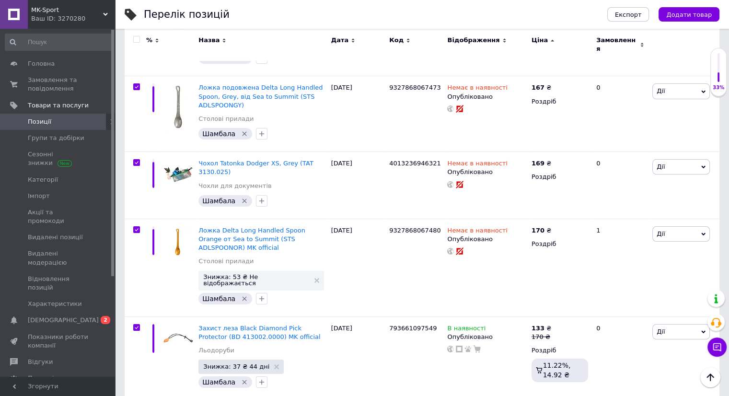
checkbox input "true"
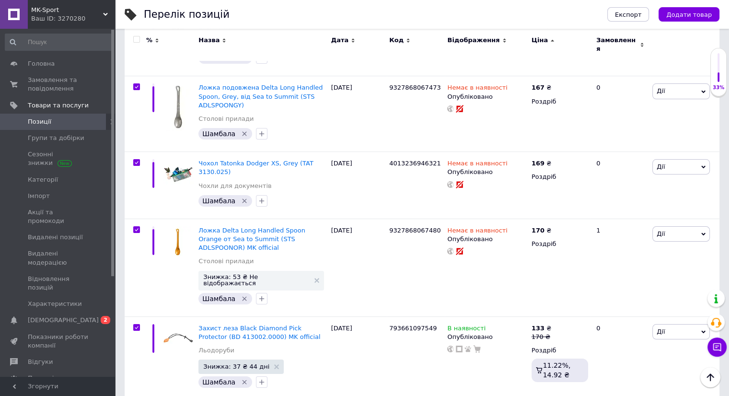
checkbox input "true"
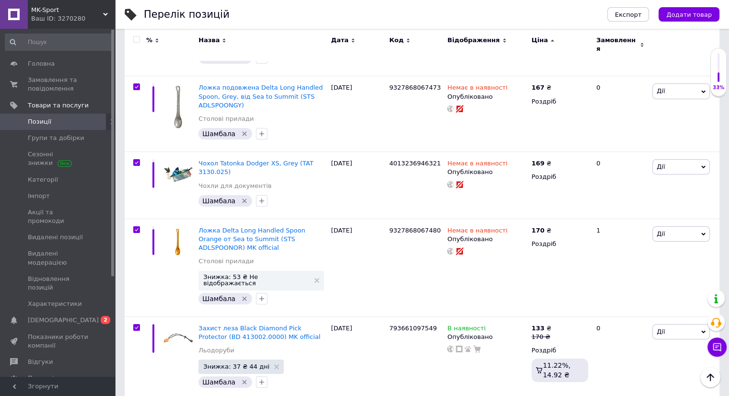
checkbox input "true"
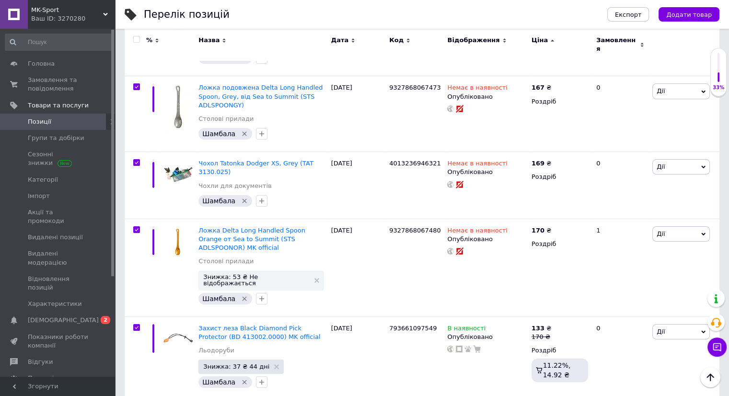
checkbox input "true"
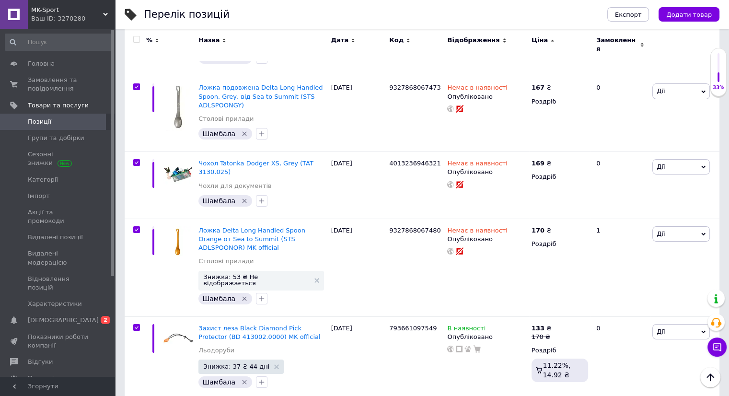
checkbox input "true"
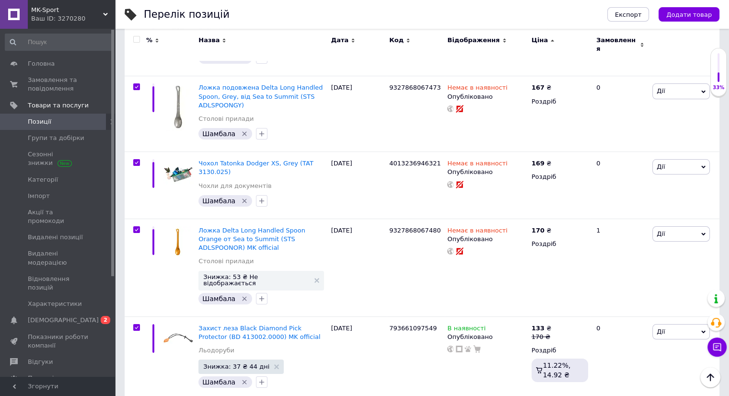
checkbox input "true"
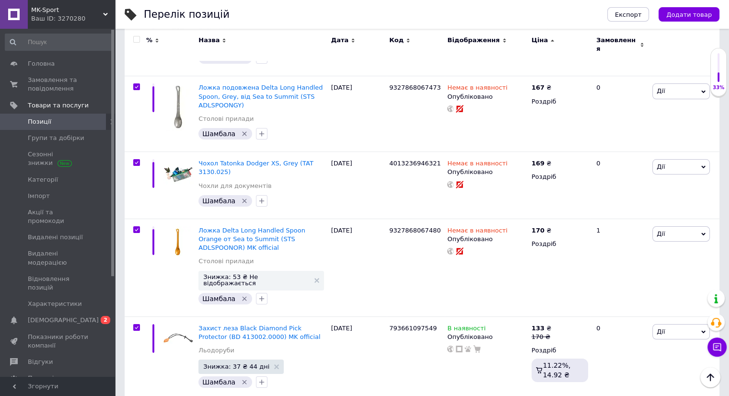
checkbox input "true"
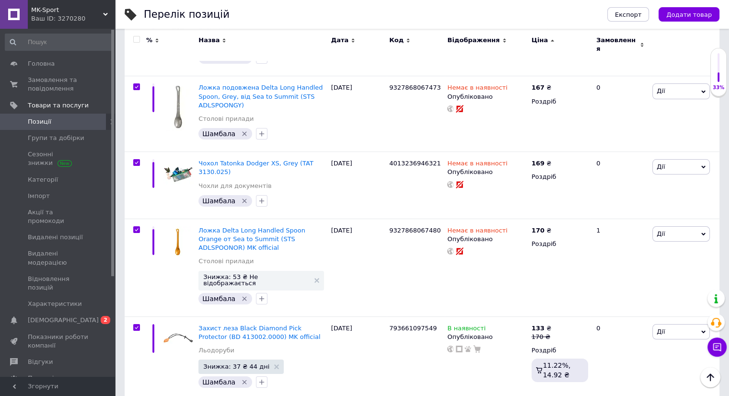
checkbox input "true"
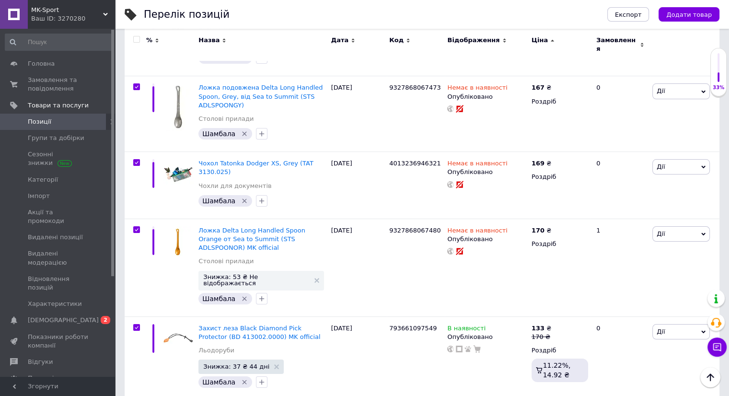
checkbox input "true"
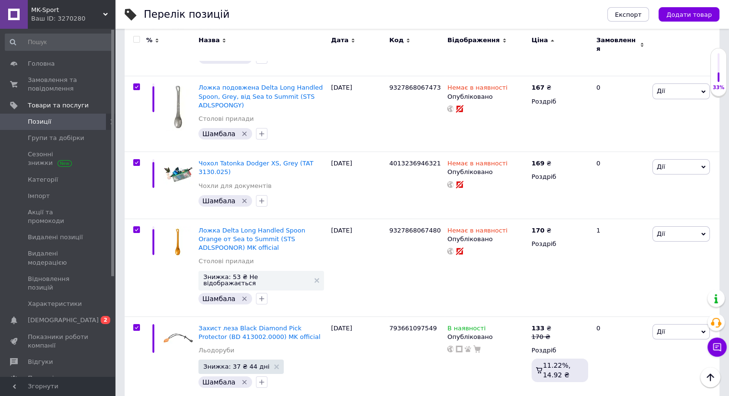
checkbox input "true"
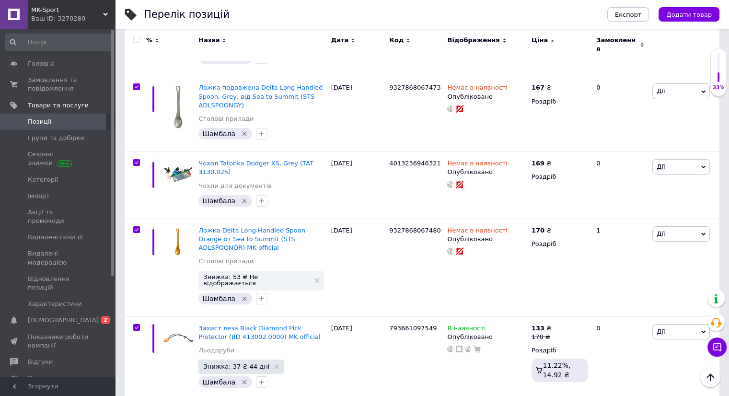
checkbox input "true"
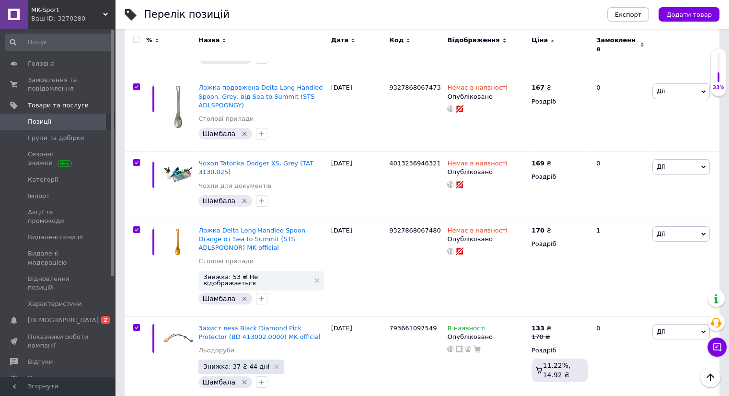
checkbox input "true"
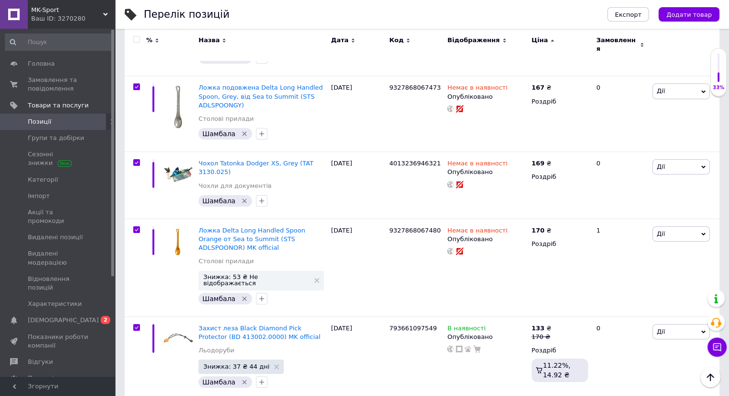
checkbox input "true"
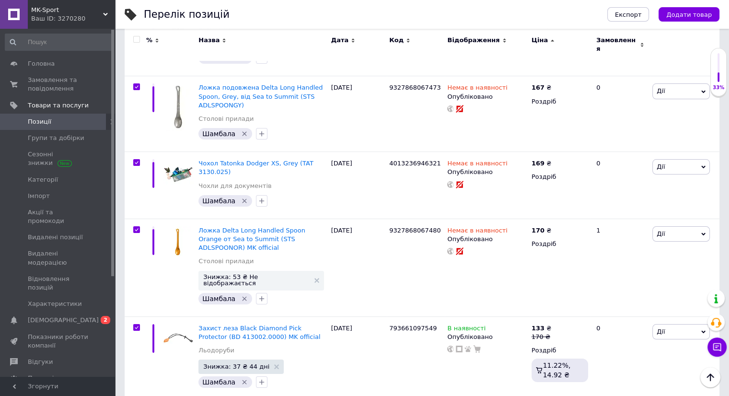
checkbox input "true"
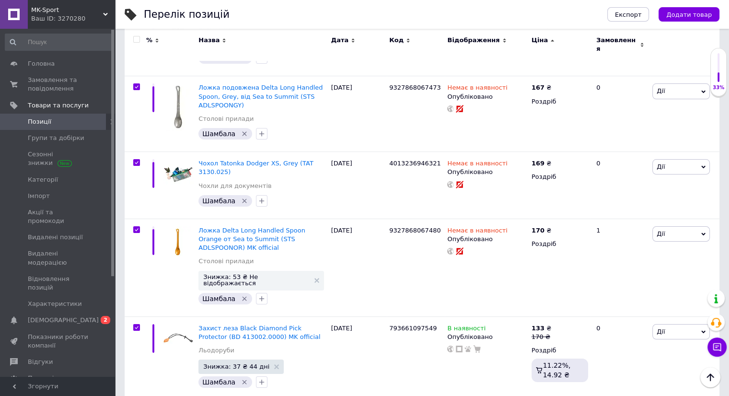
checkbox input "true"
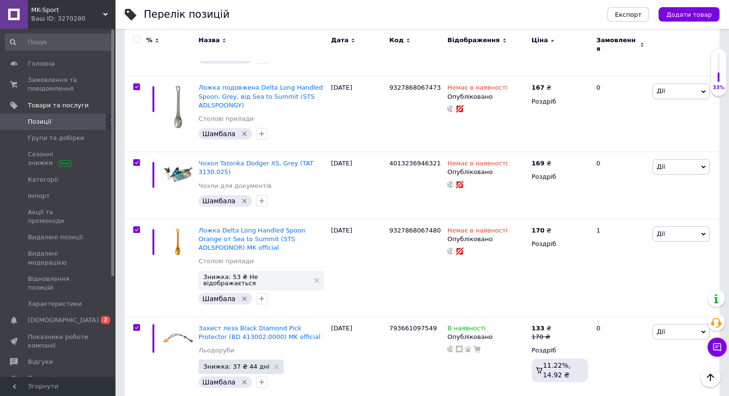
checkbox input "true"
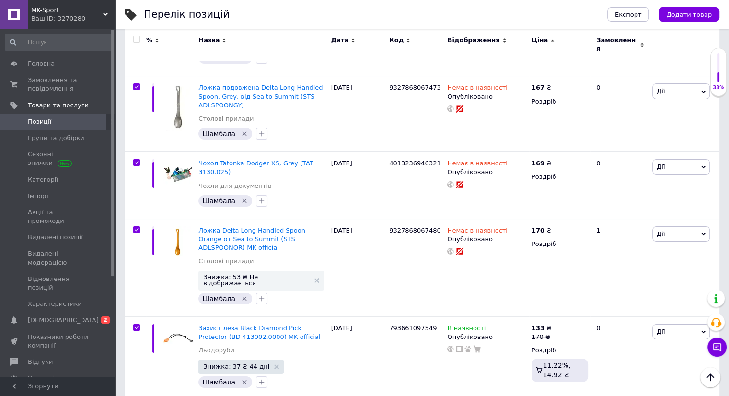
checkbox input "true"
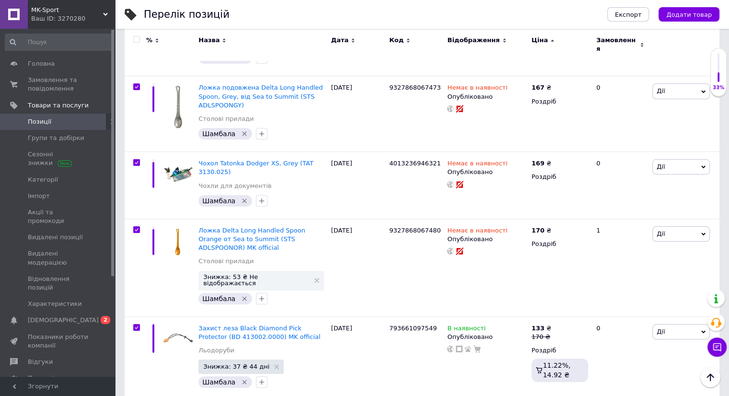
checkbox input "true"
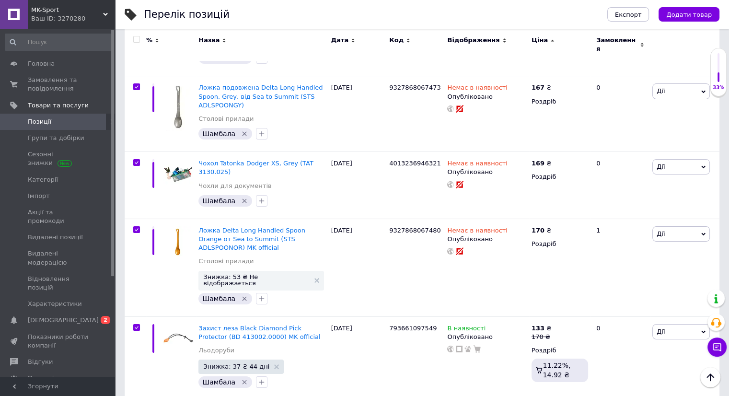
checkbox input "true"
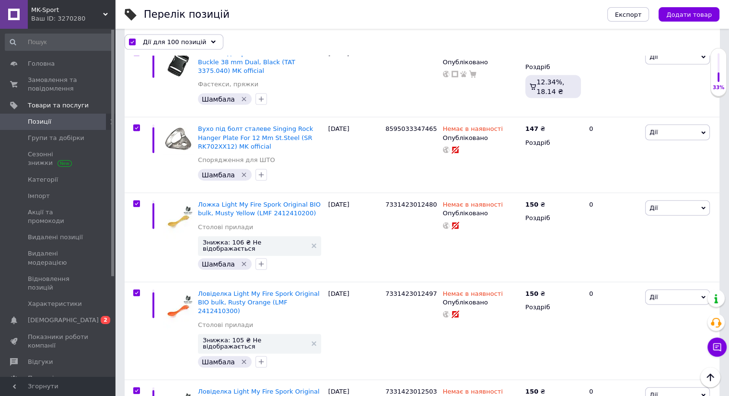
scroll to position [5737, 0]
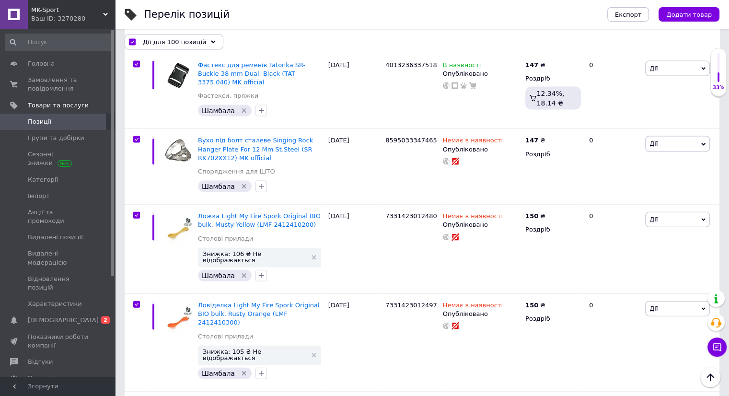
checkbox input "false"
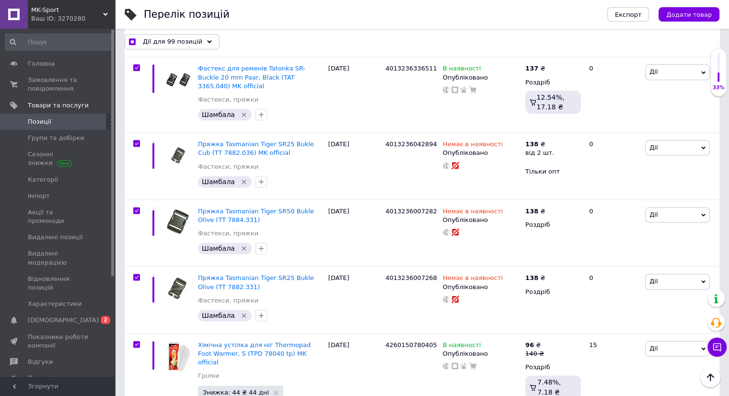
scroll to position [4826, 0]
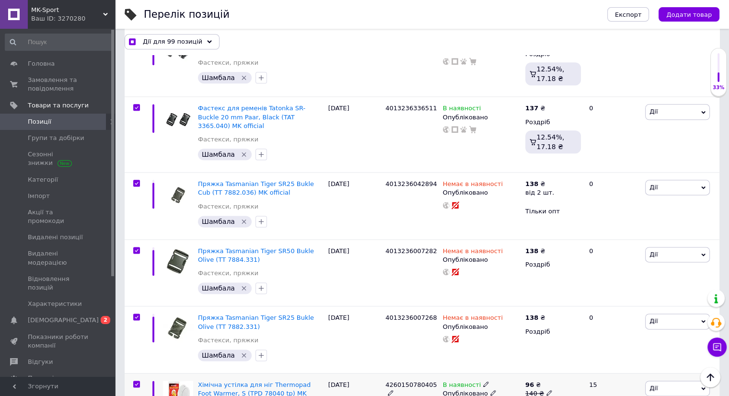
checkbox input "true"
click at [138, 381] on span at bounding box center [136, 384] width 7 height 7
click at [138, 381] on input "checkbox" at bounding box center [136, 384] width 6 height 6
checkbox input "false"
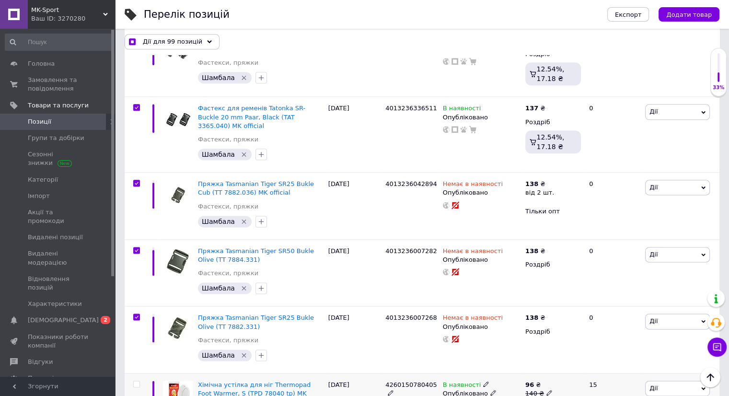
checkbox input "true"
checkbox input "false"
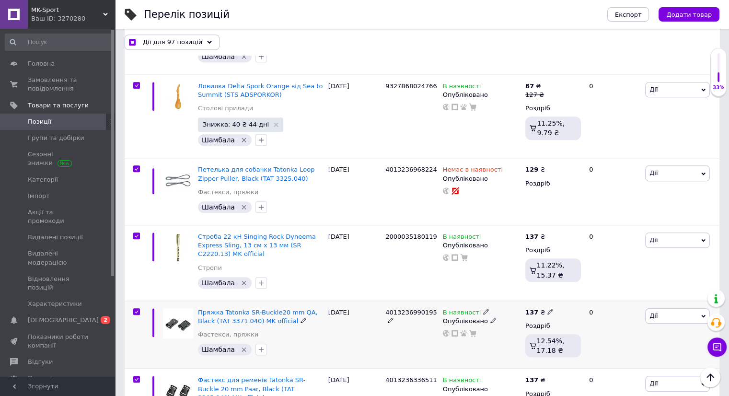
scroll to position [4539, 0]
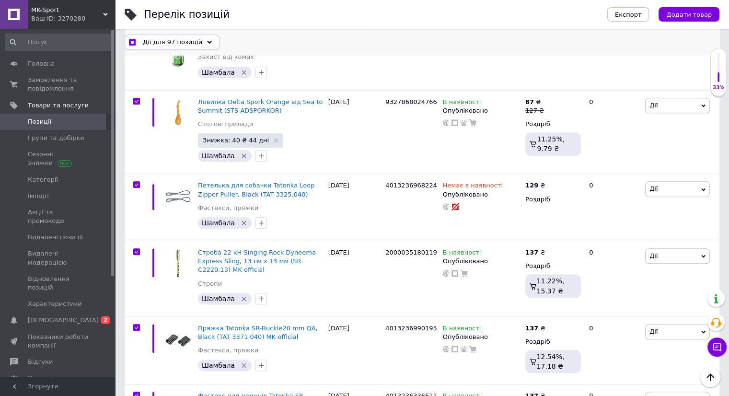
click at [176, 40] on span "Дії для 97 позицій" at bounding box center [172, 41] width 59 height 9
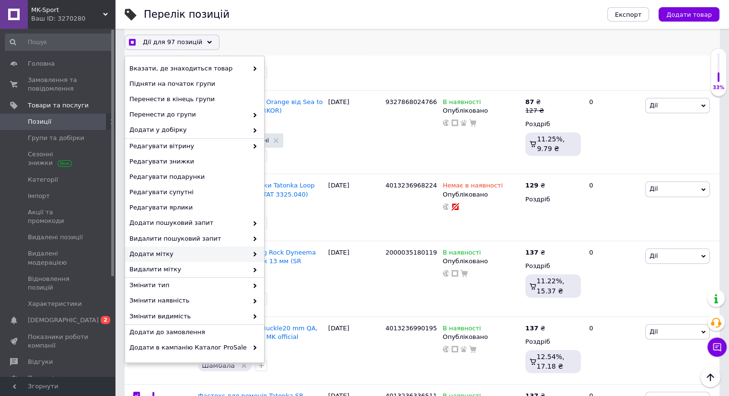
scroll to position [29, 0]
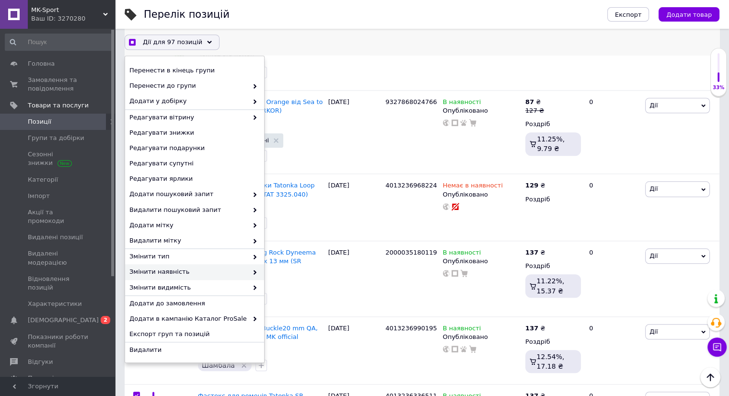
click at [176, 273] on span "Змінити наявність" at bounding box center [188, 271] width 118 height 9
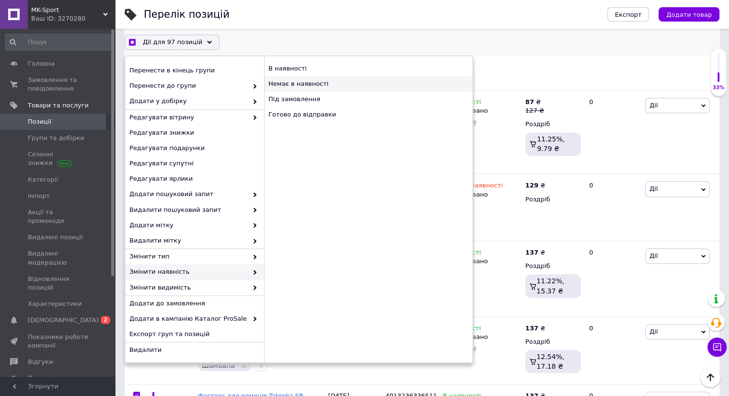
click at [309, 81] on div "Немає в наявності" at bounding box center [368, 83] width 209 height 15
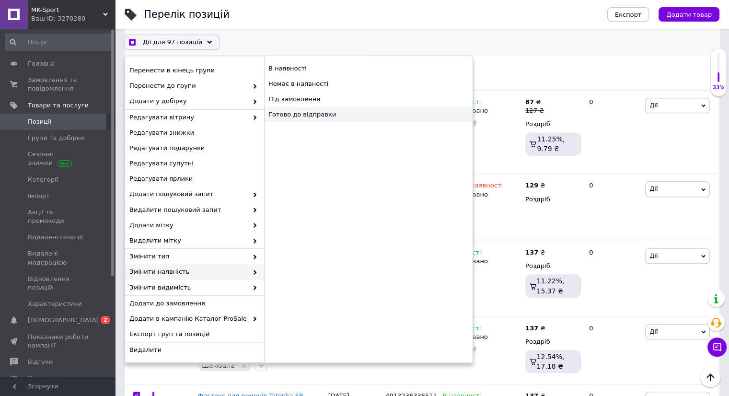
checkbox input "true"
checkbox input "false"
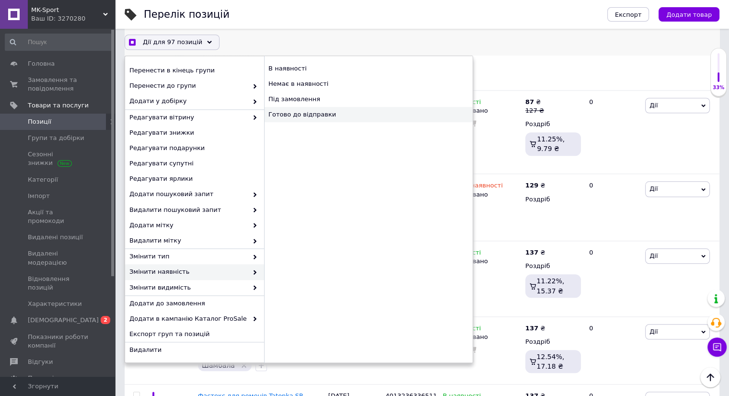
checkbox input "false"
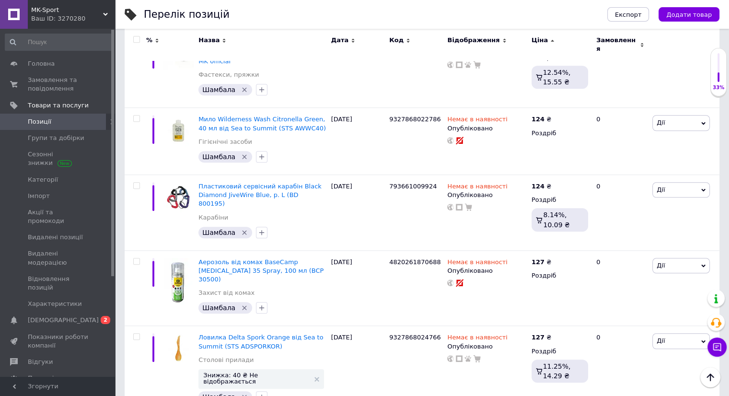
scroll to position [7351, 0]
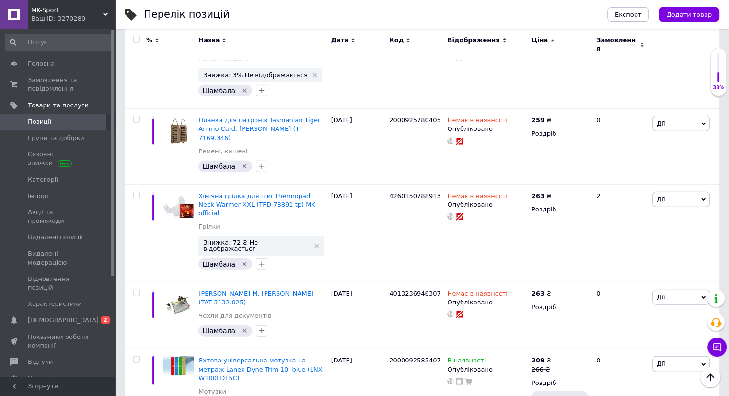
scroll to position [6238, 0]
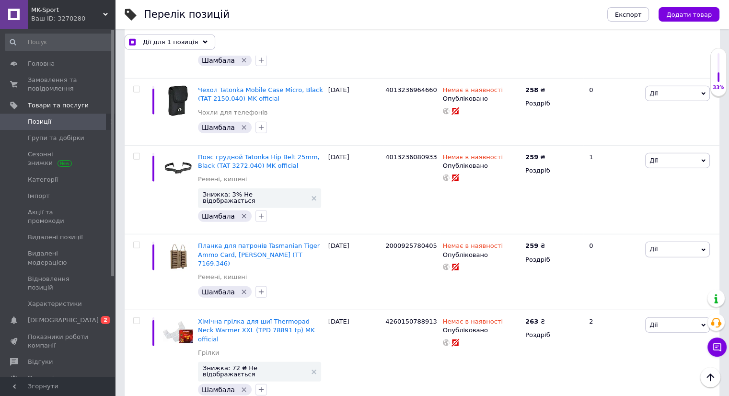
scroll to position [6024, 0]
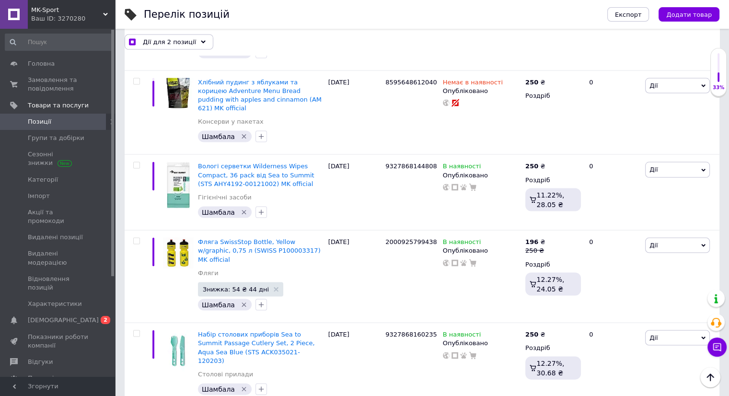
scroll to position [5545, 0]
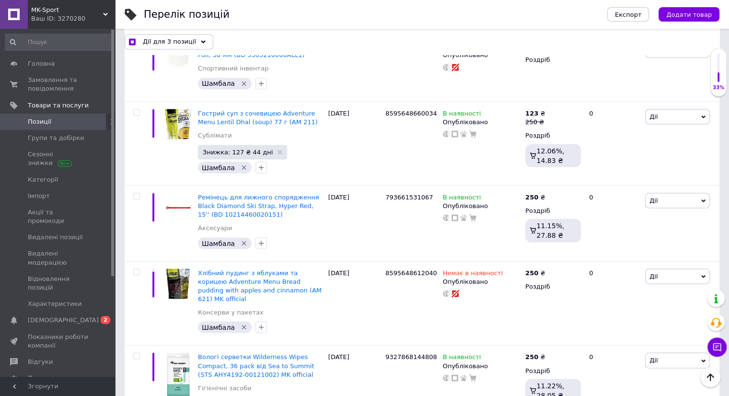
scroll to position [5353, 0]
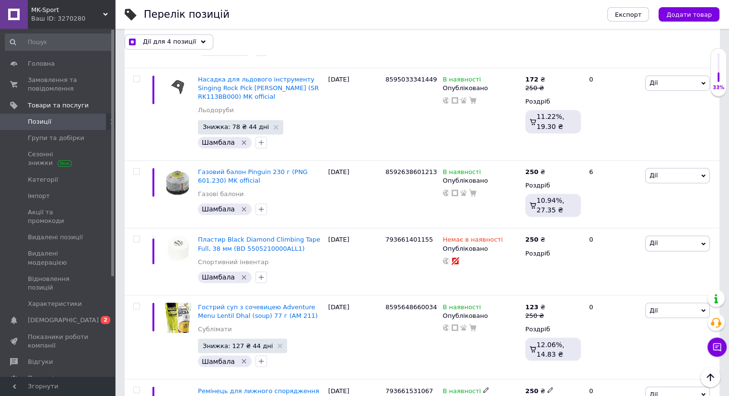
scroll to position [5114, 0]
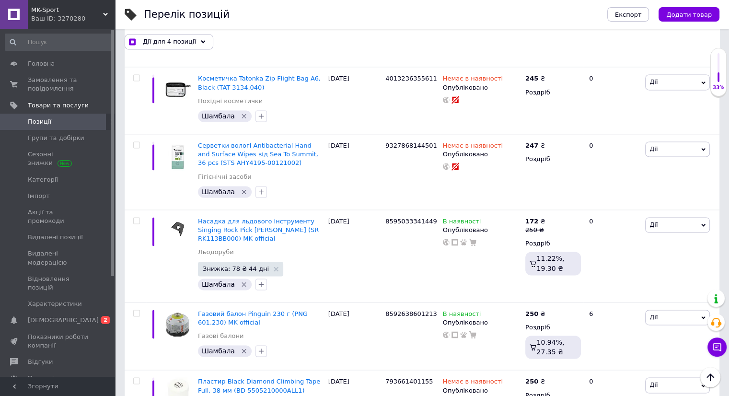
scroll to position [5018, 0]
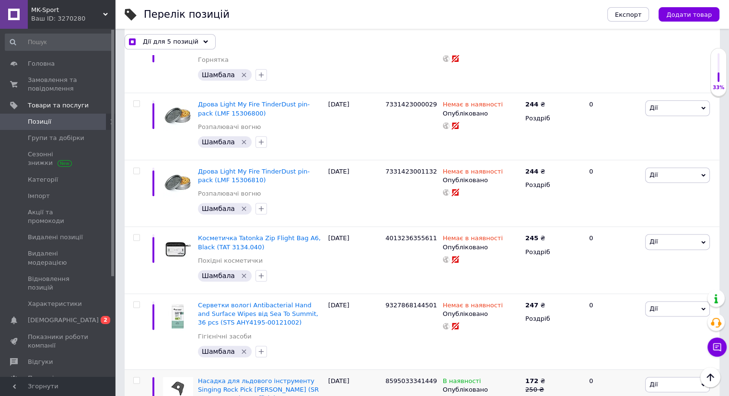
scroll to position [4826, 0]
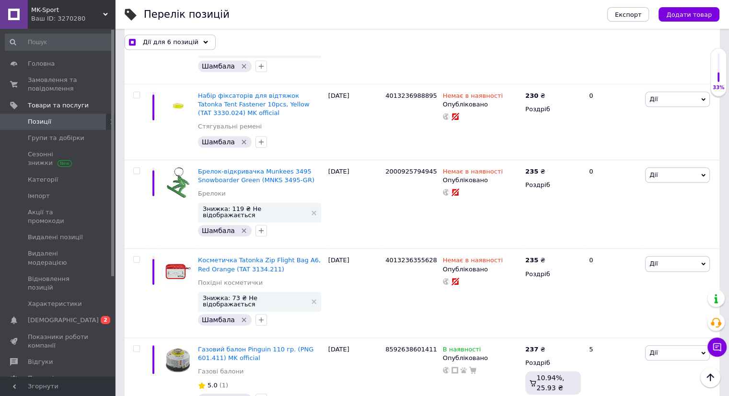
scroll to position [4395, 0]
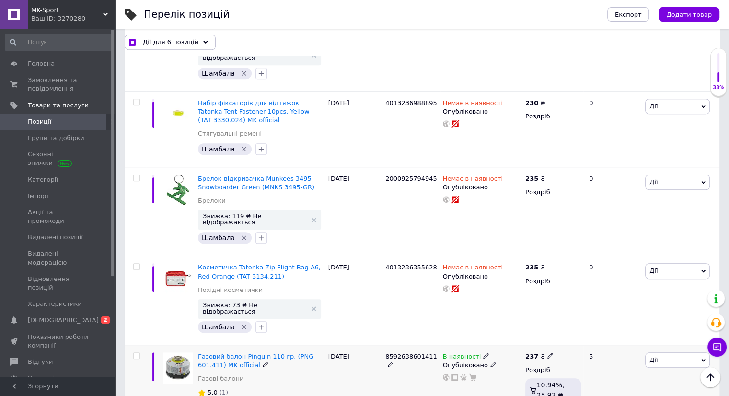
click at [137, 353] on input "checkbox" at bounding box center [136, 356] width 6 height 6
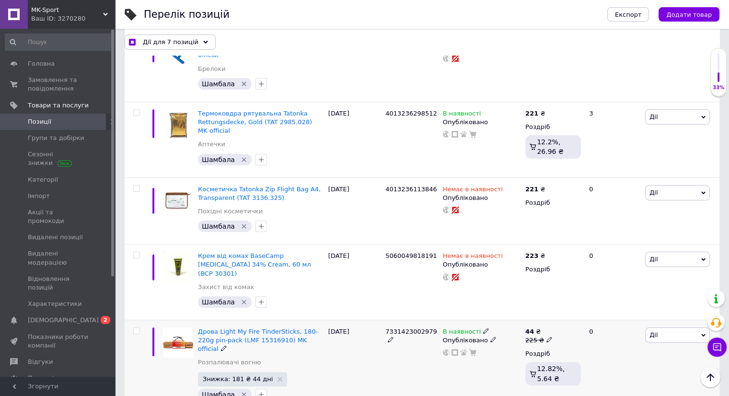
click at [136, 328] on input "checkbox" at bounding box center [136, 331] width 6 height 6
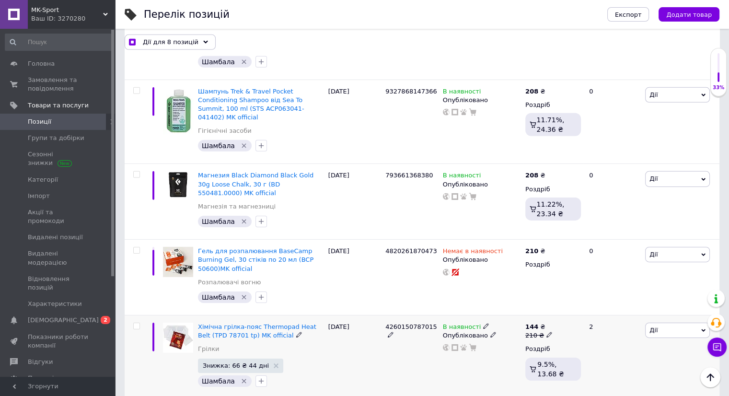
scroll to position [2908, 0]
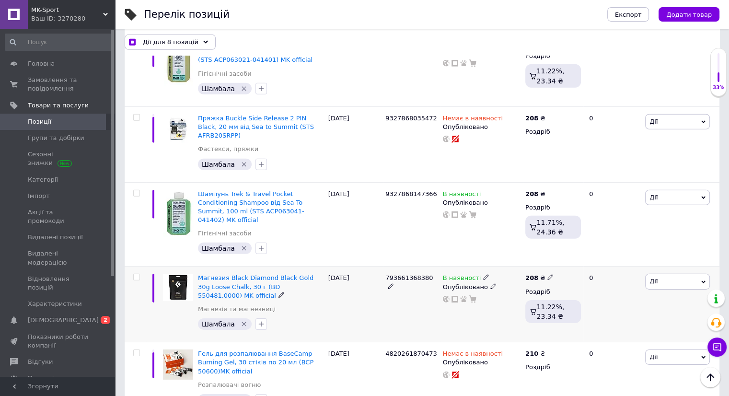
click at [136, 274] on input "checkbox" at bounding box center [136, 277] width 6 height 6
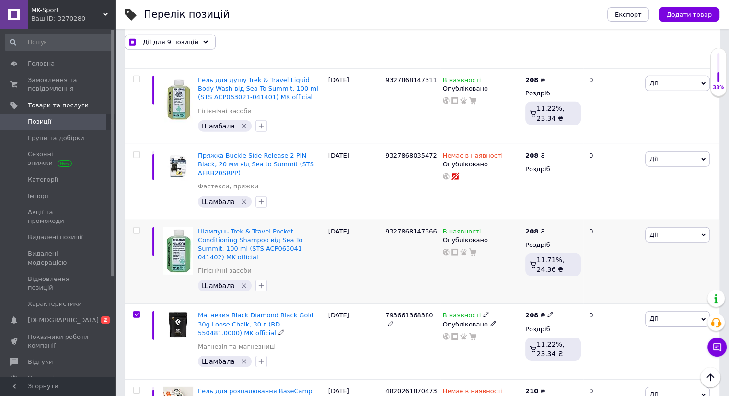
scroll to position [2860, 0]
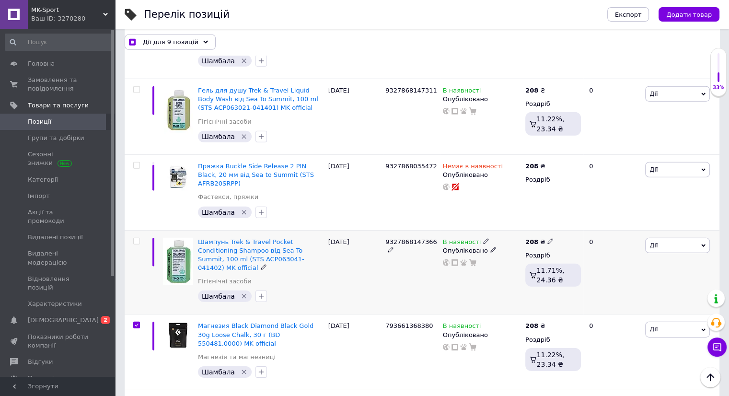
click at [137, 238] on input "checkbox" at bounding box center [136, 241] width 6 height 6
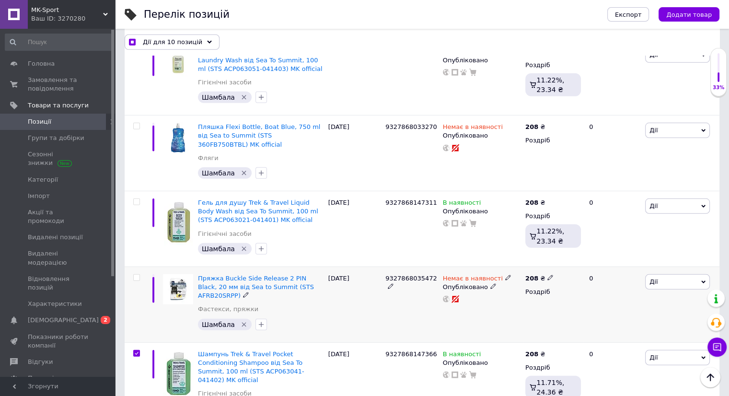
scroll to position [2717, 0]
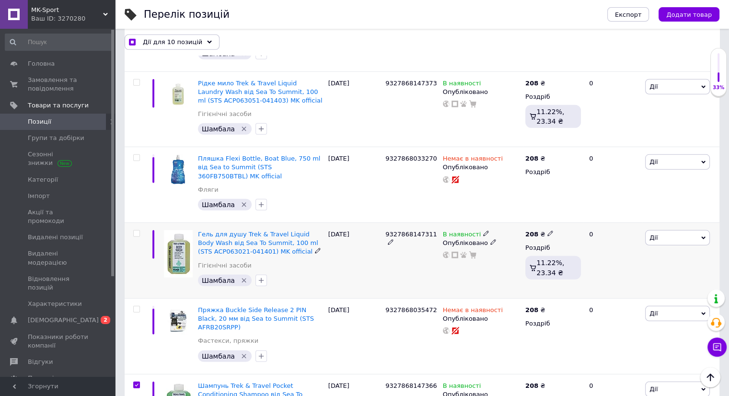
click at [138, 231] on input "checkbox" at bounding box center [136, 234] width 6 height 6
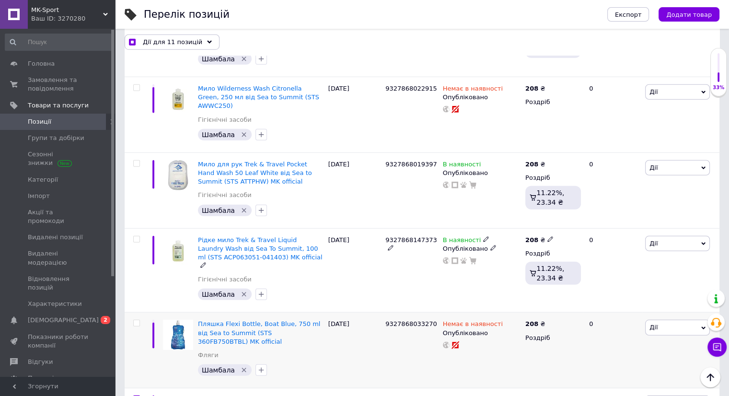
scroll to position [2525, 0]
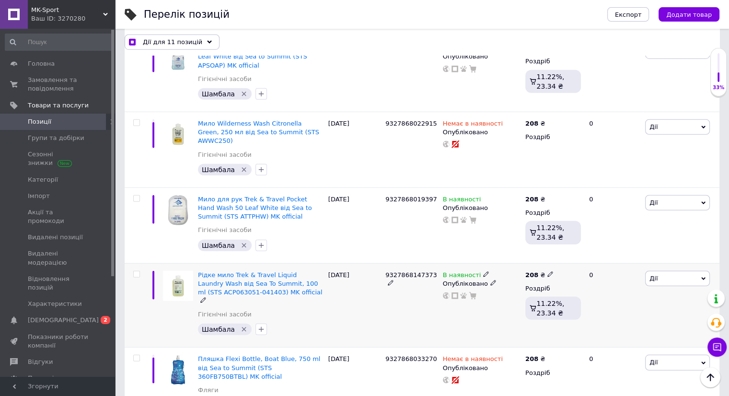
click at [136, 271] on input "checkbox" at bounding box center [136, 274] width 6 height 6
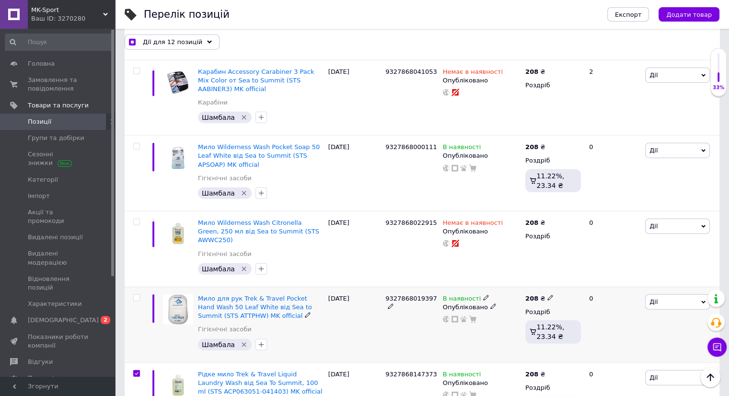
scroll to position [2333, 0]
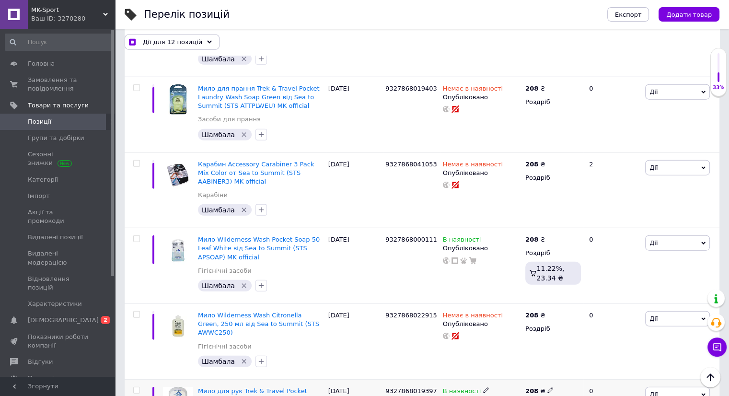
click at [136, 387] on input "checkbox" at bounding box center [136, 390] width 6 height 6
click at [136, 236] on input "checkbox" at bounding box center [136, 239] width 6 height 6
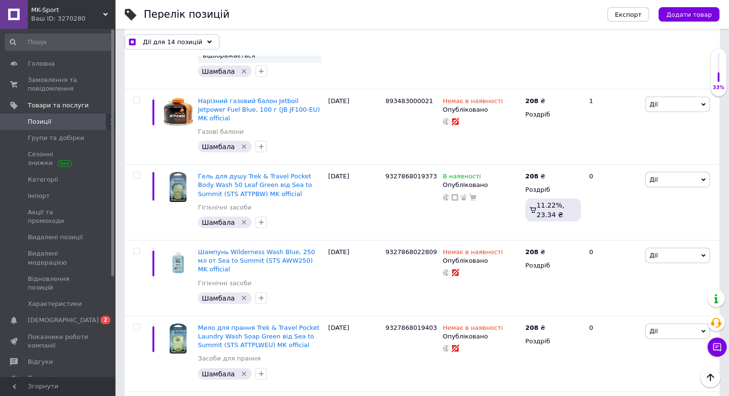
scroll to position [2093, 0]
click at [138, 173] on input "checkbox" at bounding box center [136, 176] width 6 height 6
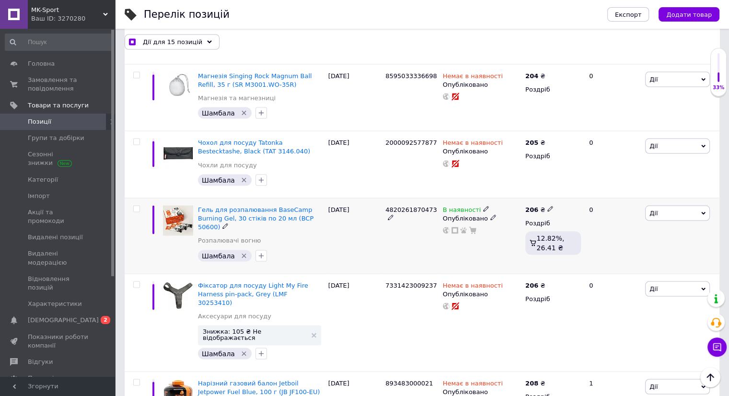
scroll to position [1758, 0]
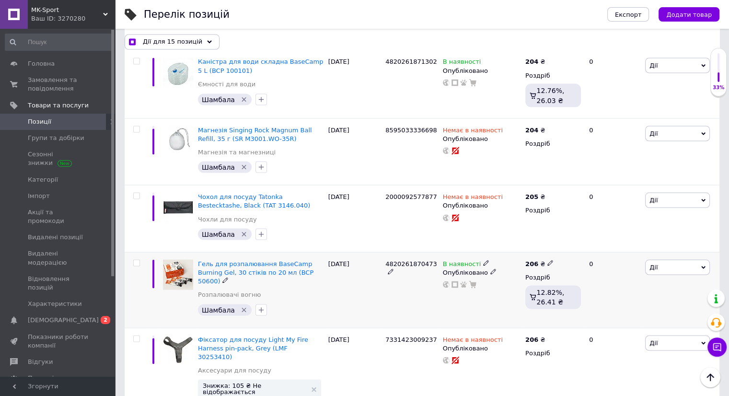
click at [137, 260] on input "checkbox" at bounding box center [136, 263] width 6 height 6
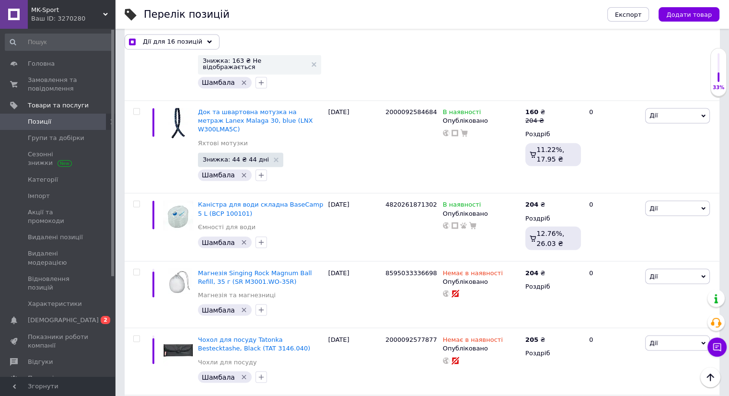
scroll to position [1614, 0]
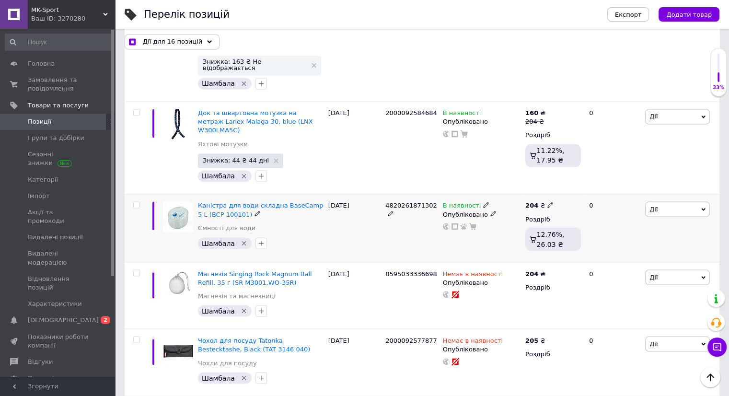
click at [137, 202] on input "checkbox" at bounding box center [136, 205] width 6 height 6
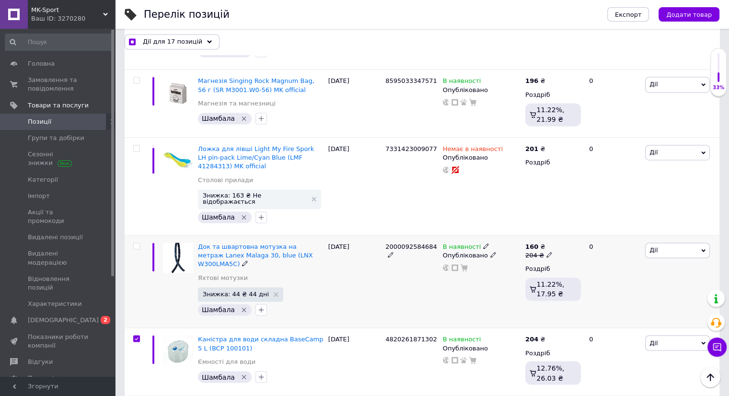
scroll to position [1422, 0]
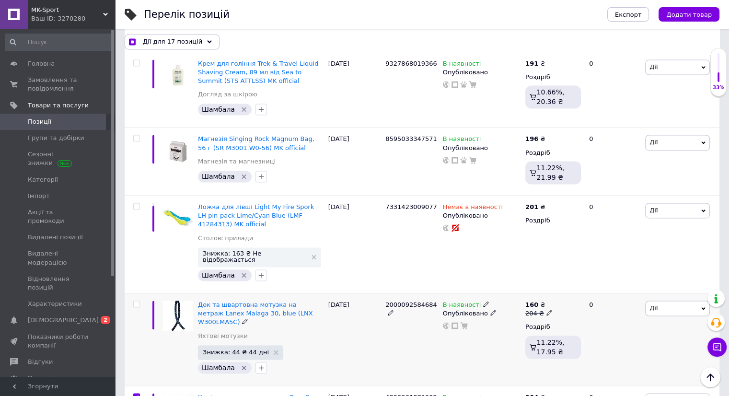
click at [138, 301] on span at bounding box center [136, 304] width 7 height 7
click at [138, 301] on input "checkbox" at bounding box center [136, 304] width 6 height 6
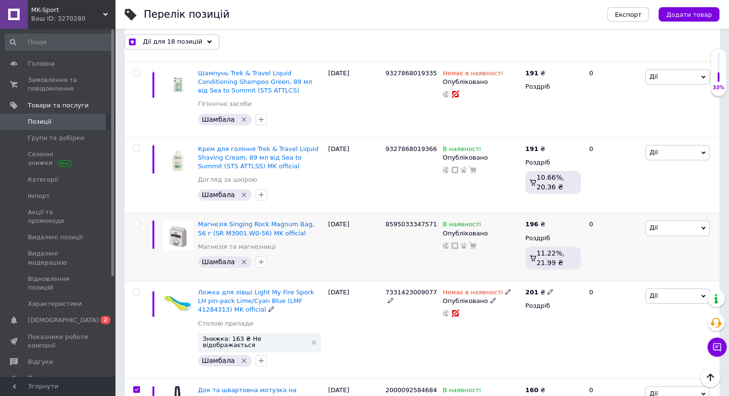
scroll to position [1326, 0]
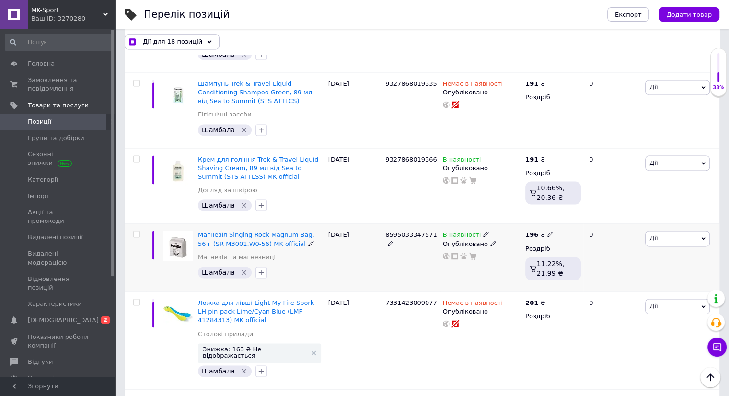
click at [134, 231] on input "checkbox" at bounding box center [136, 234] width 6 height 6
click at [136, 156] on input "checkbox" at bounding box center [136, 159] width 6 height 6
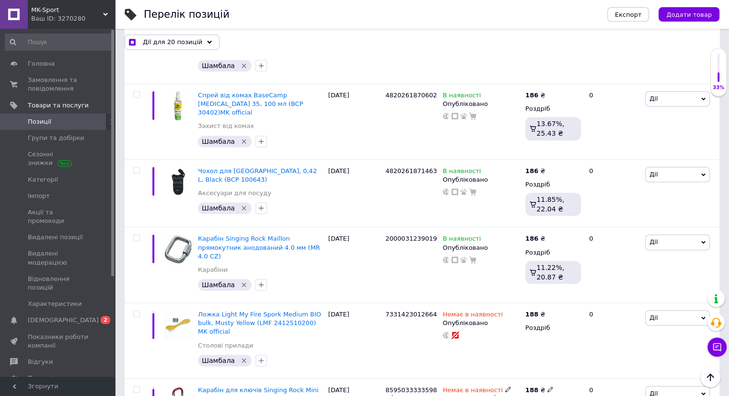
scroll to position [703, 0]
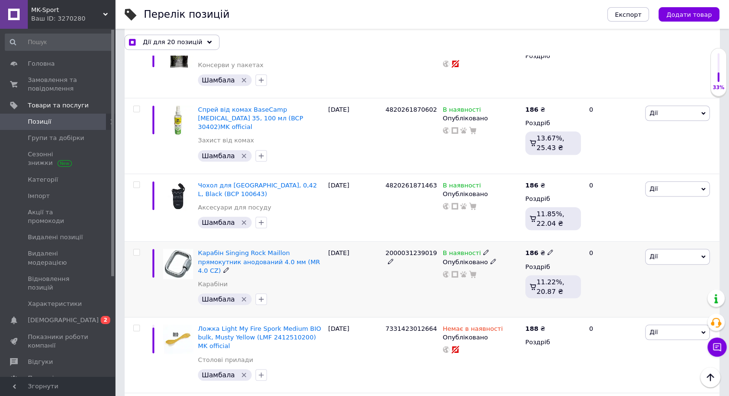
click at [137, 249] on input "checkbox" at bounding box center [136, 252] width 6 height 6
click at [138, 182] on input "checkbox" at bounding box center [136, 185] width 6 height 6
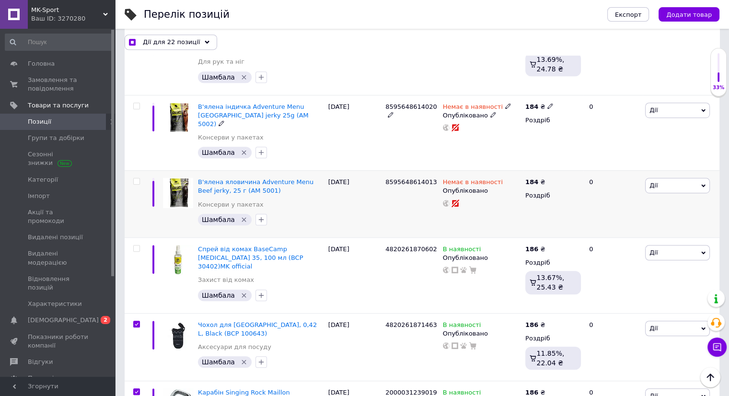
scroll to position [559, 0]
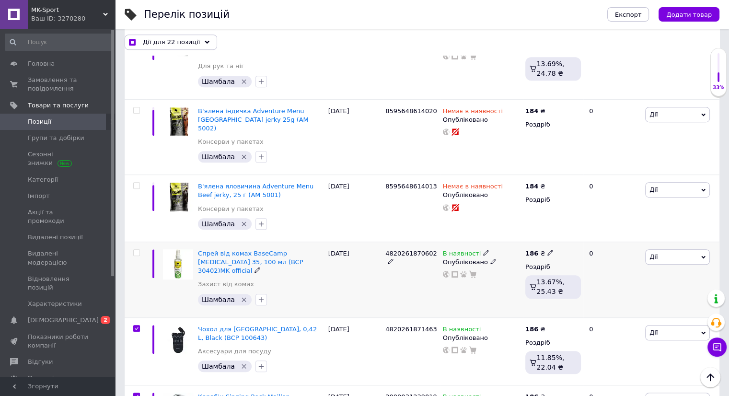
click at [136, 250] on input "checkbox" at bounding box center [136, 253] width 6 height 6
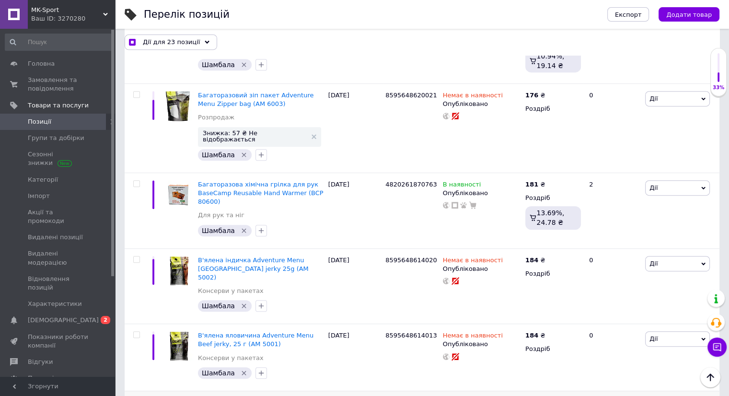
scroll to position [368, 0]
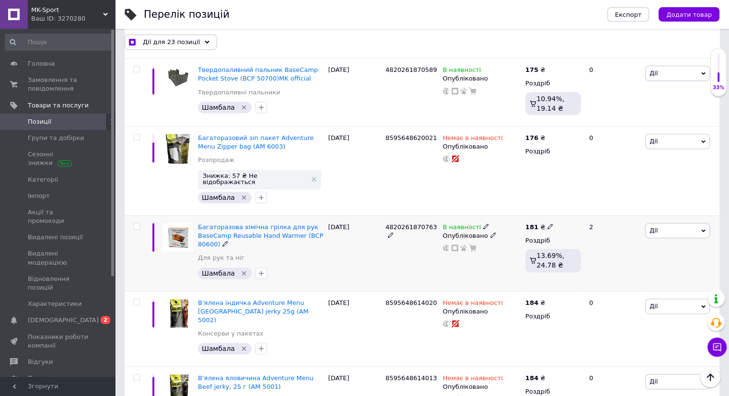
click at [135, 223] on input "checkbox" at bounding box center [136, 226] width 6 height 6
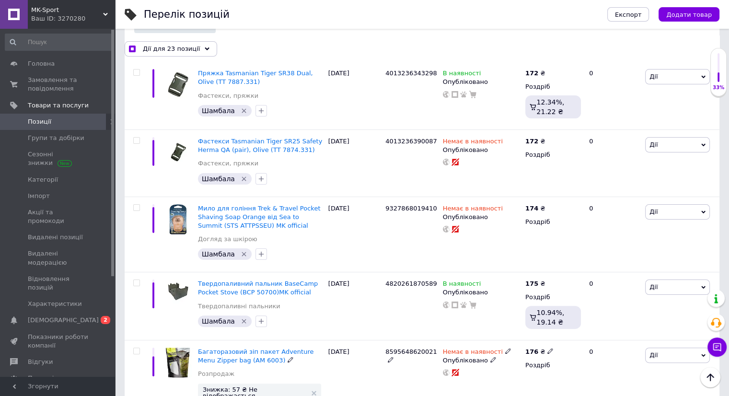
scroll to position [176, 0]
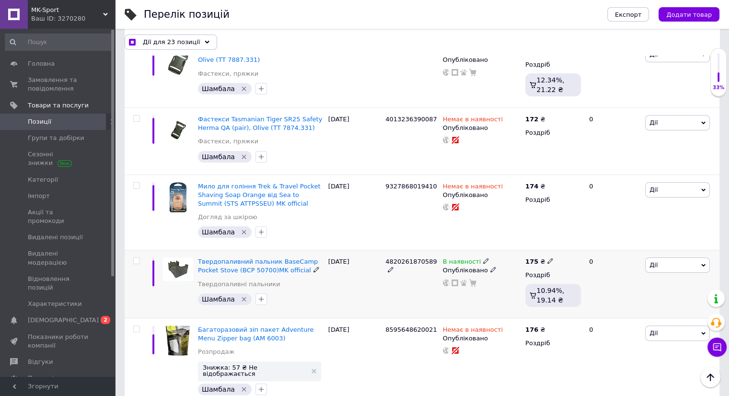
click at [136, 261] on input "checkbox" at bounding box center [136, 261] width 6 height 6
click at [186, 39] on span "Дії для 24 позиції" at bounding box center [171, 41] width 57 height 9
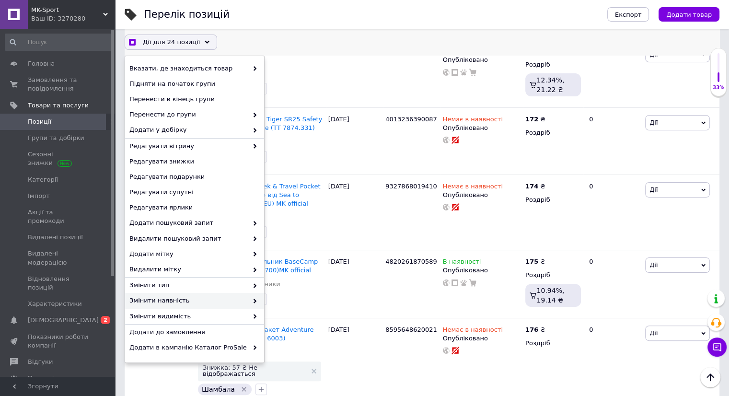
click at [185, 297] on span "Змінити наявність" at bounding box center [188, 300] width 118 height 9
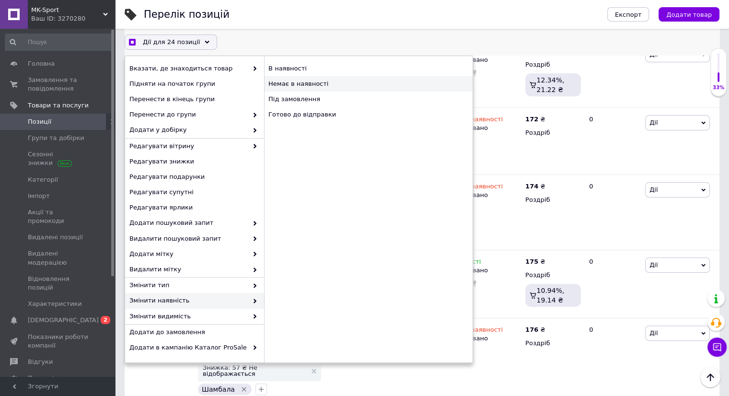
click at [313, 87] on div "Немає в наявності" at bounding box center [368, 83] width 209 height 15
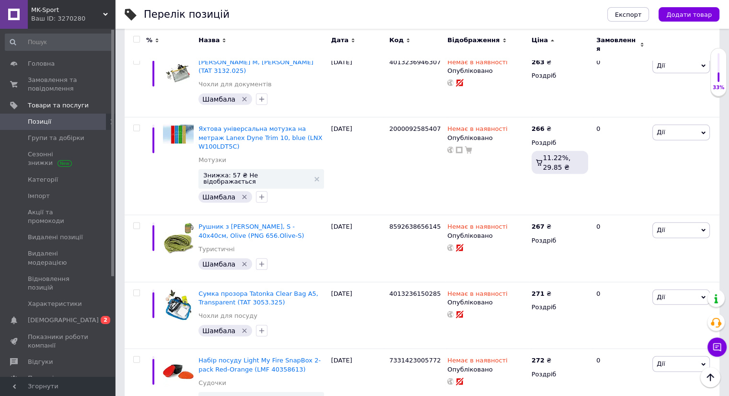
scroll to position [7245, 0]
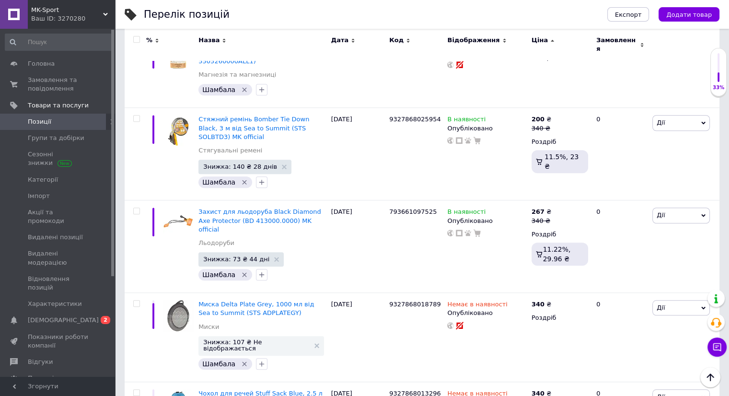
scroll to position [4101, 0]
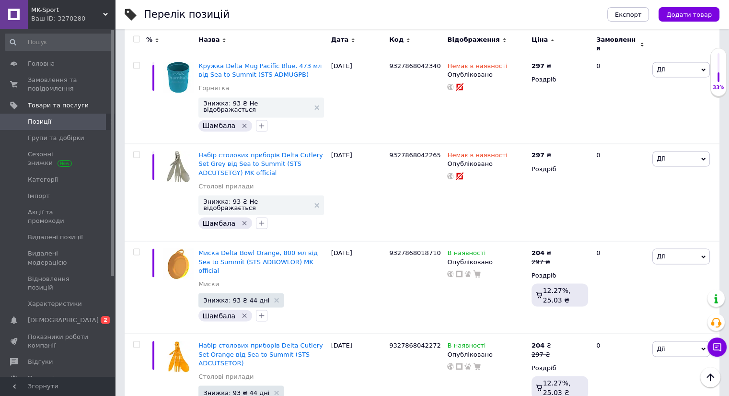
scroll to position [1639, 0]
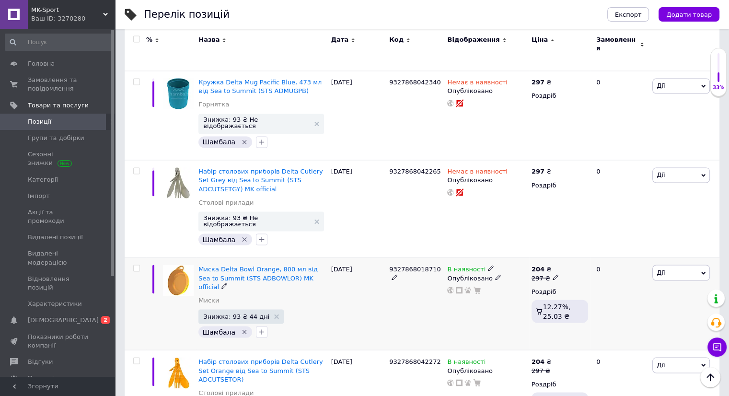
click at [474, 265] on span "В наявності" at bounding box center [466, 270] width 38 height 10
click at [522, 269] on li "Немає в наявності" at bounding box center [543, 275] width 91 height 13
click at [463, 287] on div at bounding box center [459, 290] width 9 height 7
click at [464, 358] on span "В наявності" at bounding box center [466, 363] width 38 height 10
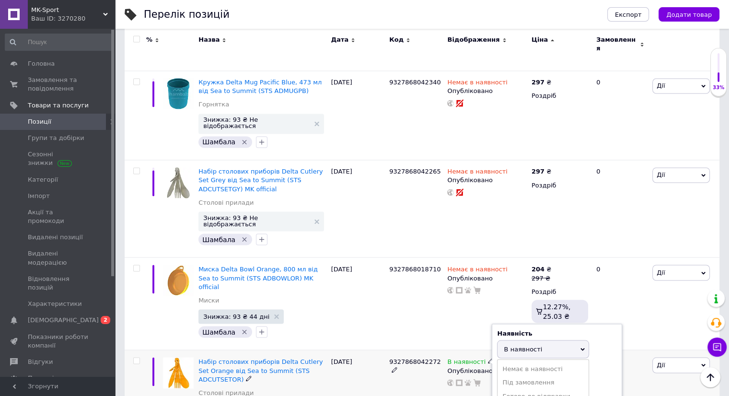
click at [518, 362] on li "Немає в наявності" at bounding box center [543, 368] width 91 height 13
click at [412, 257] on div "9327868018710" at bounding box center [416, 303] width 58 height 93
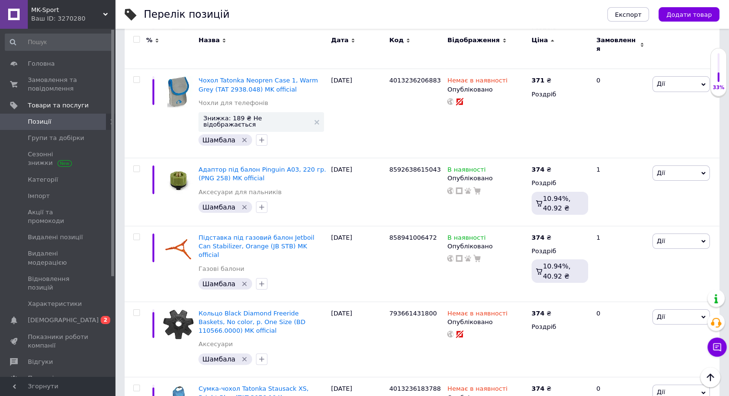
scroll to position [7409, 0]
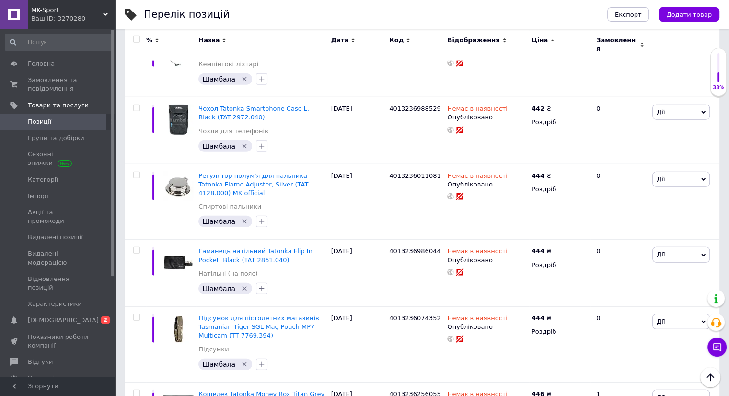
scroll to position [6090, 0]
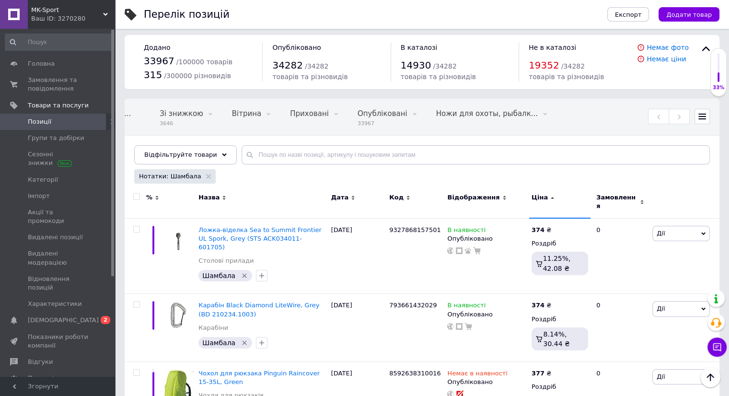
scroll to position [0, 0]
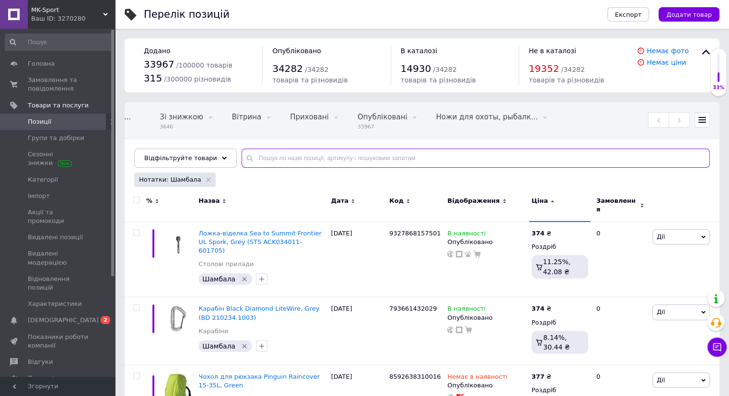
click at [299, 163] on input "text" at bounding box center [476, 158] width 468 height 19
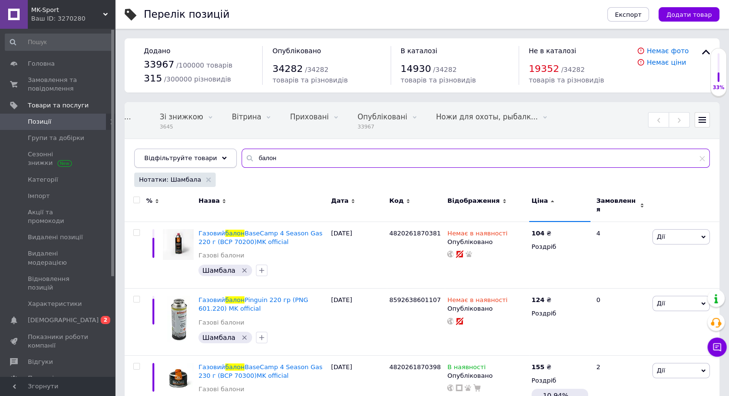
drag, startPoint x: 272, startPoint y: 164, endPoint x: 196, endPoint y: 160, distance: 76.8
click at [196, 160] on div "Відфільтруйте товари балон" at bounding box center [422, 158] width 576 height 19
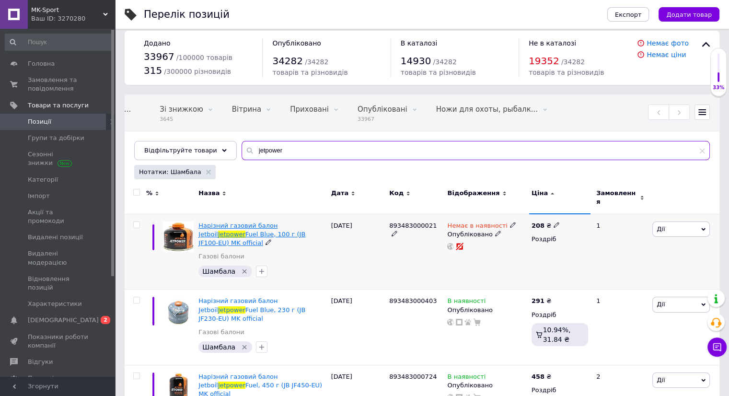
scroll to position [31, 0]
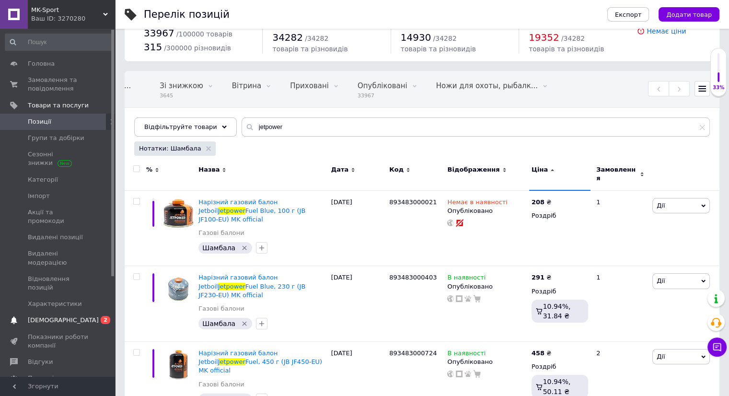
click at [78, 316] on span "[DEMOGRAPHIC_DATA]" at bounding box center [58, 320] width 61 height 9
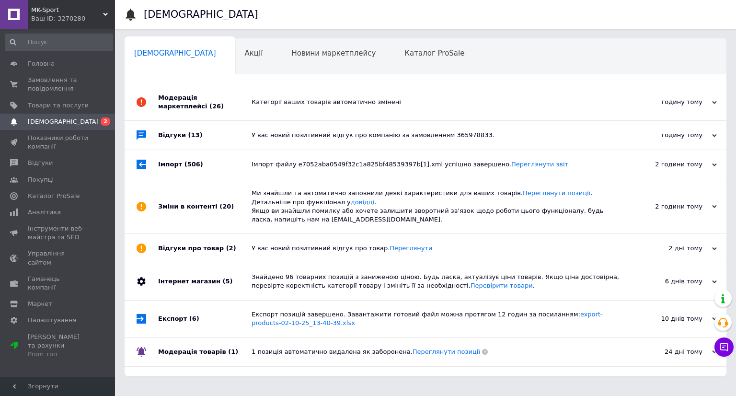
click at [48, 128] on link "[DEMOGRAPHIC_DATA] 0 2" at bounding box center [59, 122] width 118 height 16
click at [52, 107] on span "Товари та послуги" at bounding box center [58, 105] width 61 height 9
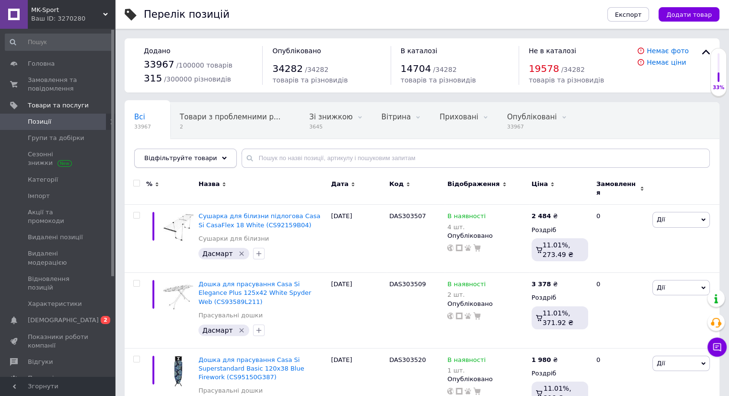
click at [199, 161] on span "Відфільтруйте товари" at bounding box center [180, 157] width 73 height 7
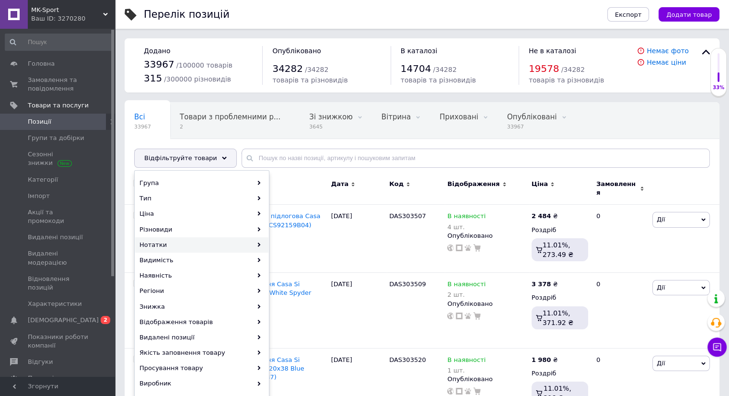
click at [184, 244] on div "Нотатки" at bounding box center [201, 244] width 133 height 15
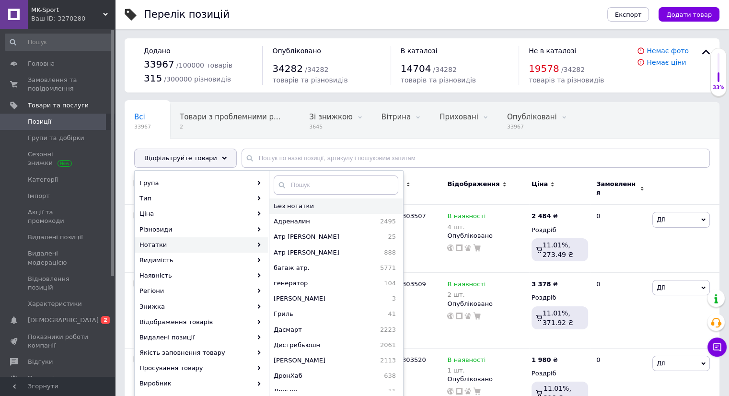
click at [303, 206] on span "Без нотатки" at bounding box center [328, 206] width 109 height 9
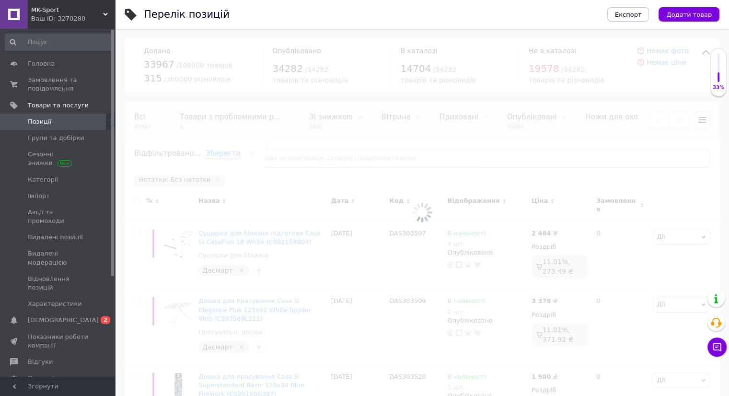
scroll to position [0, 150]
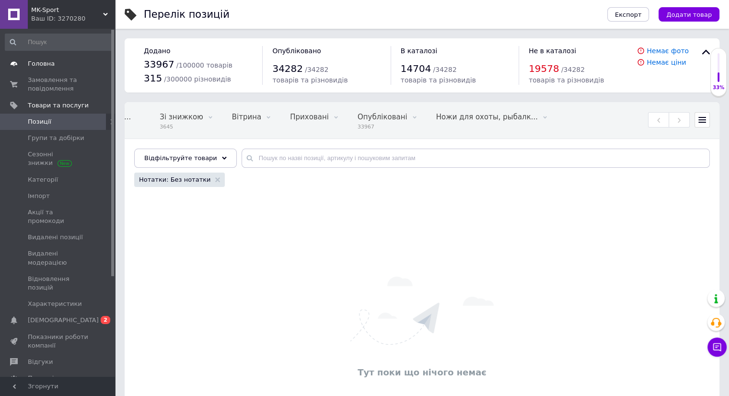
click at [45, 66] on span "Головна" at bounding box center [41, 63] width 27 height 9
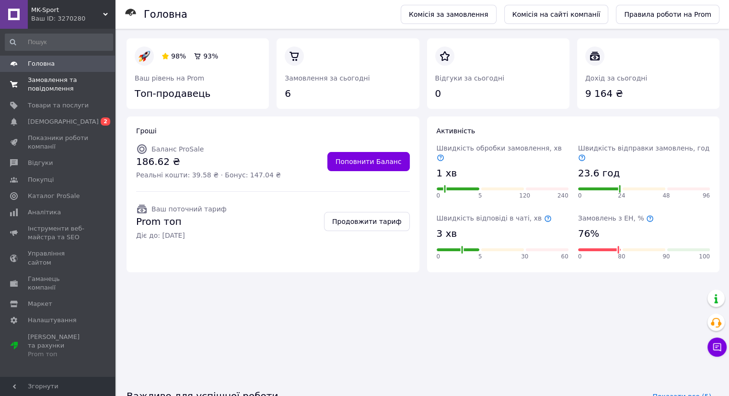
click at [66, 91] on span "Замовлення та повідомлення" at bounding box center [58, 84] width 61 height 17
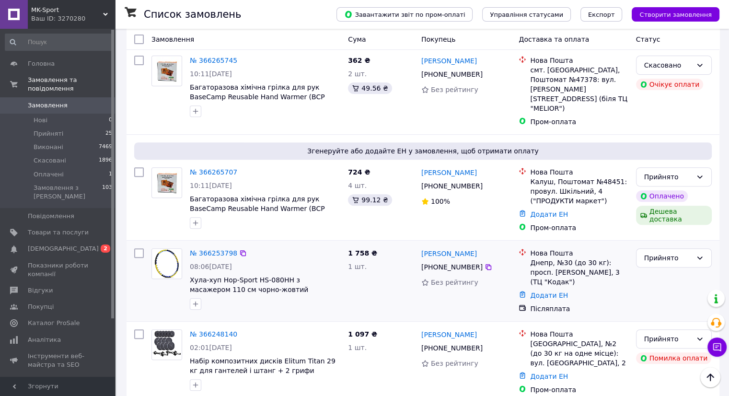
scroll to position [431, 0]
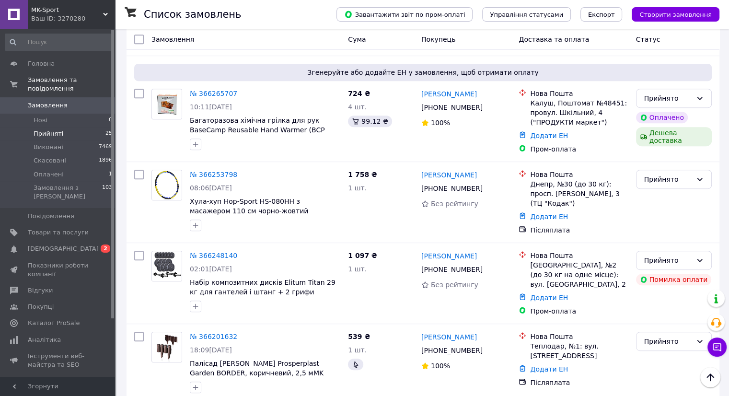
click at [63, 127] on li "Прийняті 25" at bounding box center [59, 133] width 118 height 13
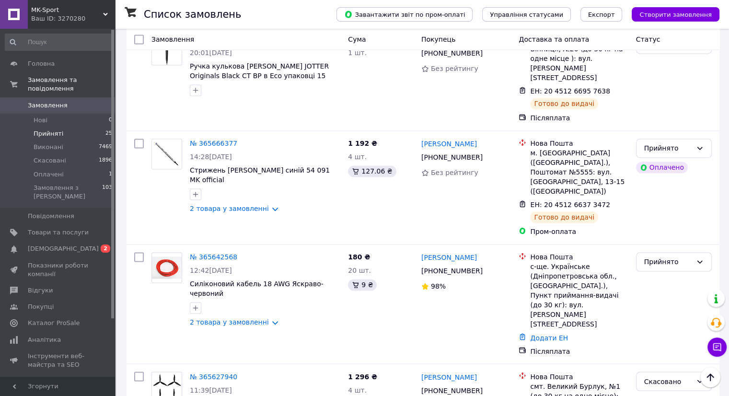
scroll to position [1592, 0]
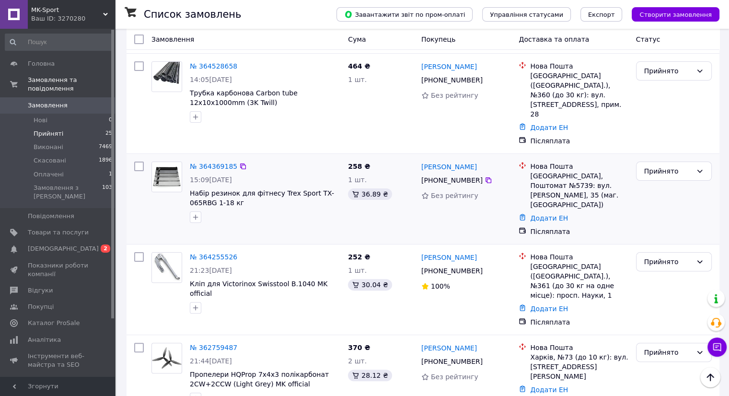
scroll to position [194, 0]
click at [54, 244] on span "[DEMOGRAPHIC_DATA]" at bounding box center [63, 248] width 71 height 9
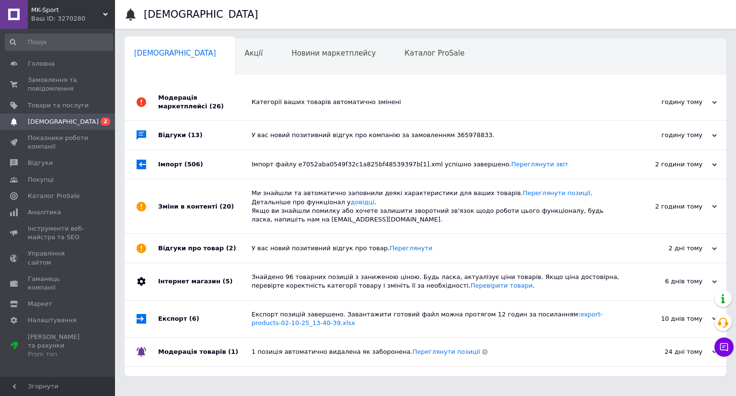
click at [227, 103] on div "Модерація маркетплейсі (26)" at bounding box center [204, 102] width 93 height 36
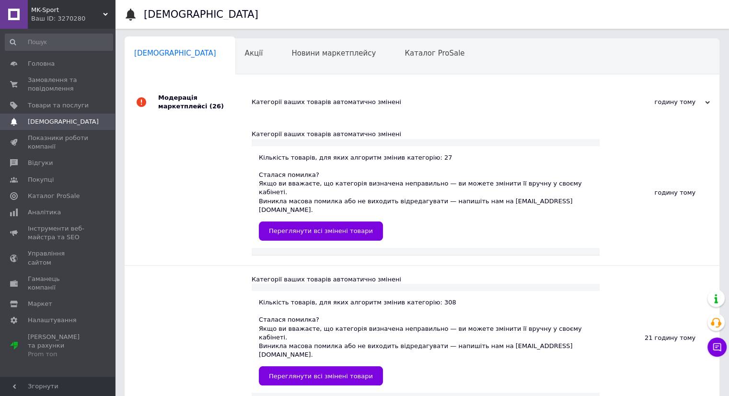
click at [227, 103] on div "Модерація маркетплейсі (26)" at bounding box center [204, 102] width 93 height 36
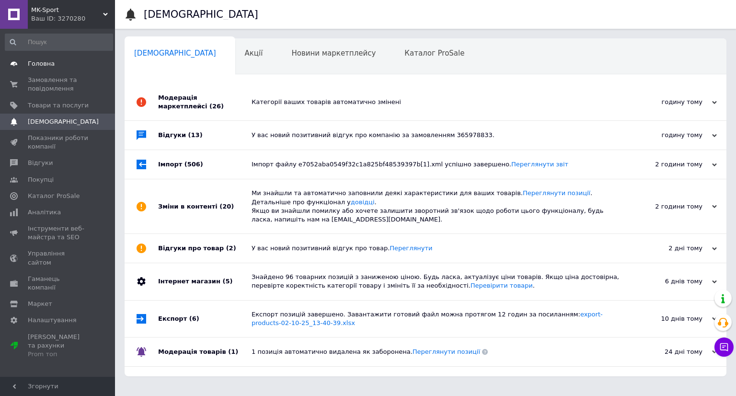
click at [25, 67] on span at bounding box center [14, 63] width 28 height 9
